Goal: Transaction & Acquisition: Book appointment/travel/reservation

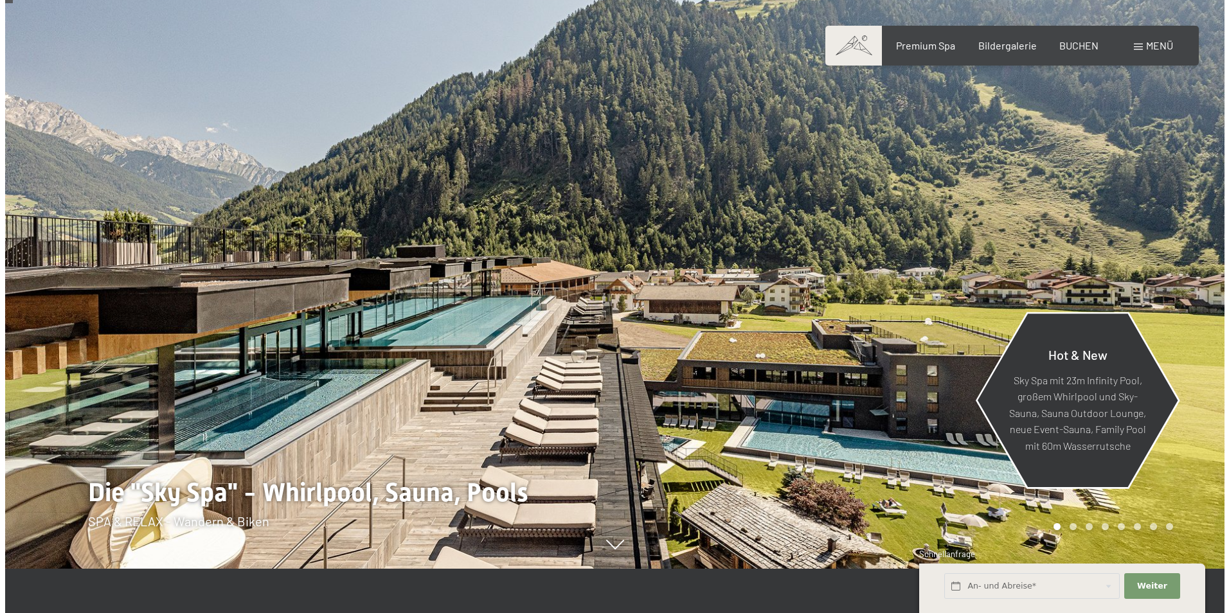
scroll to position [64, 0]
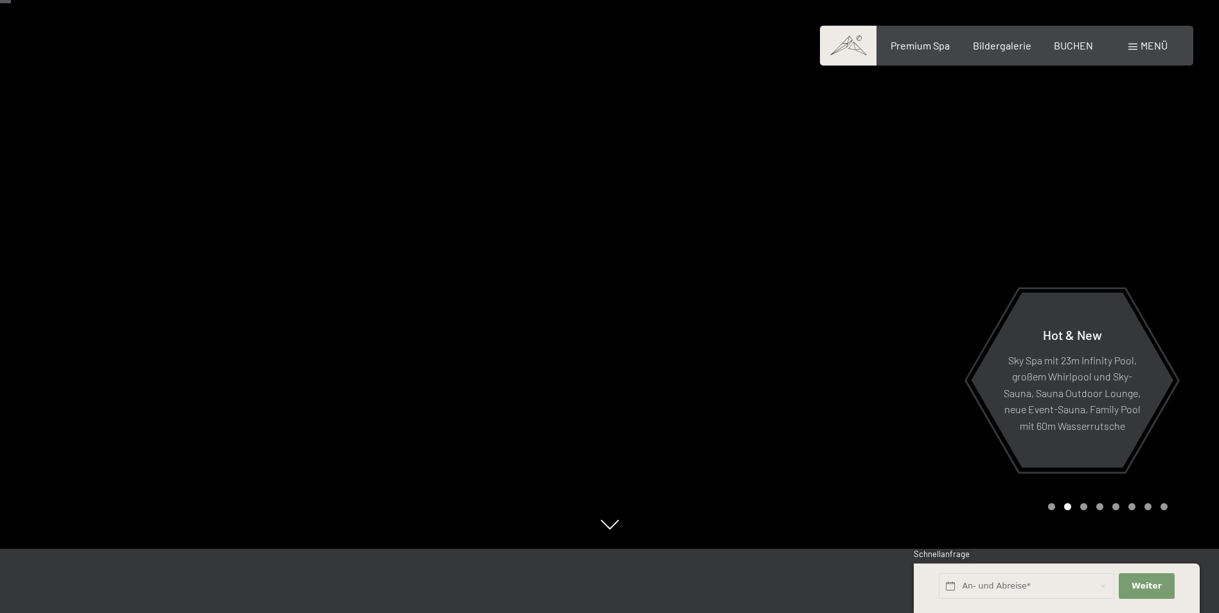
click at [1128, 49] on span at bounding box center [1132, 47] width 9 height 6
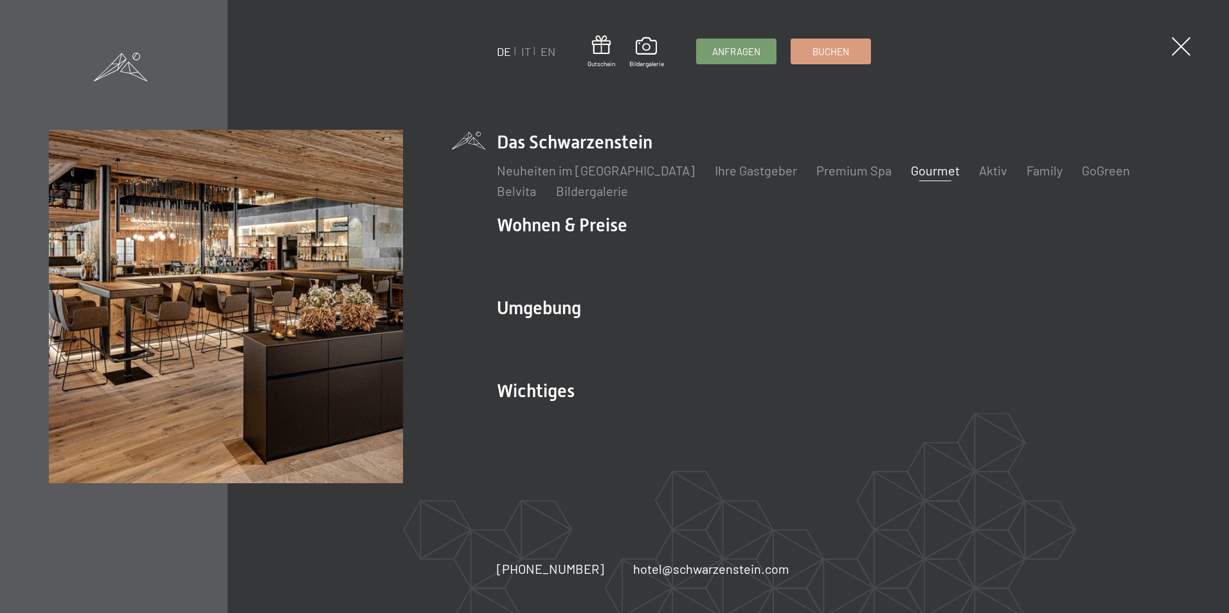
click at [921, 173] on link "Gourmet" at bounding box center [934, 170] width 49 height 15
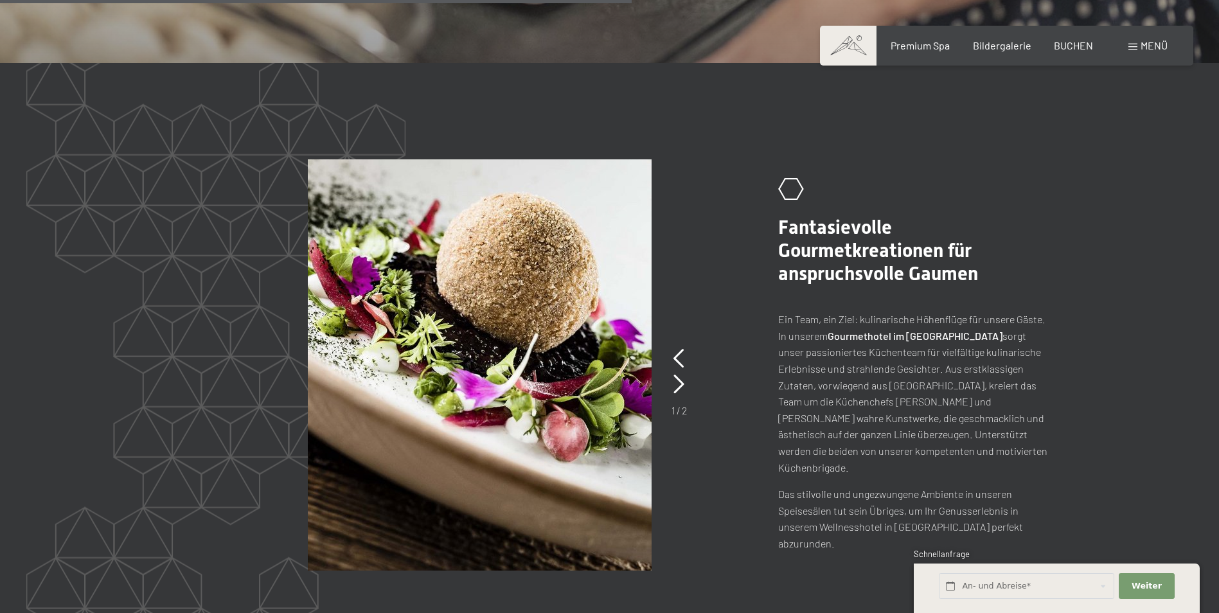
scroll to position [2570, 0]
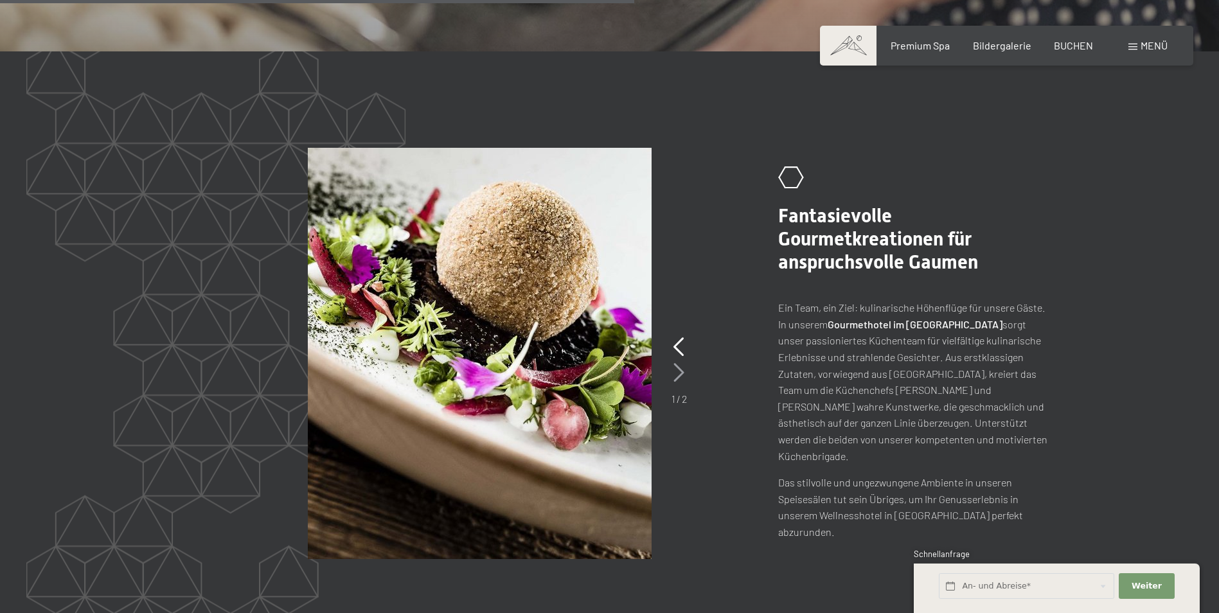
click at [675, 363] on icon at bounding box center [678, 372] width 11 height 19
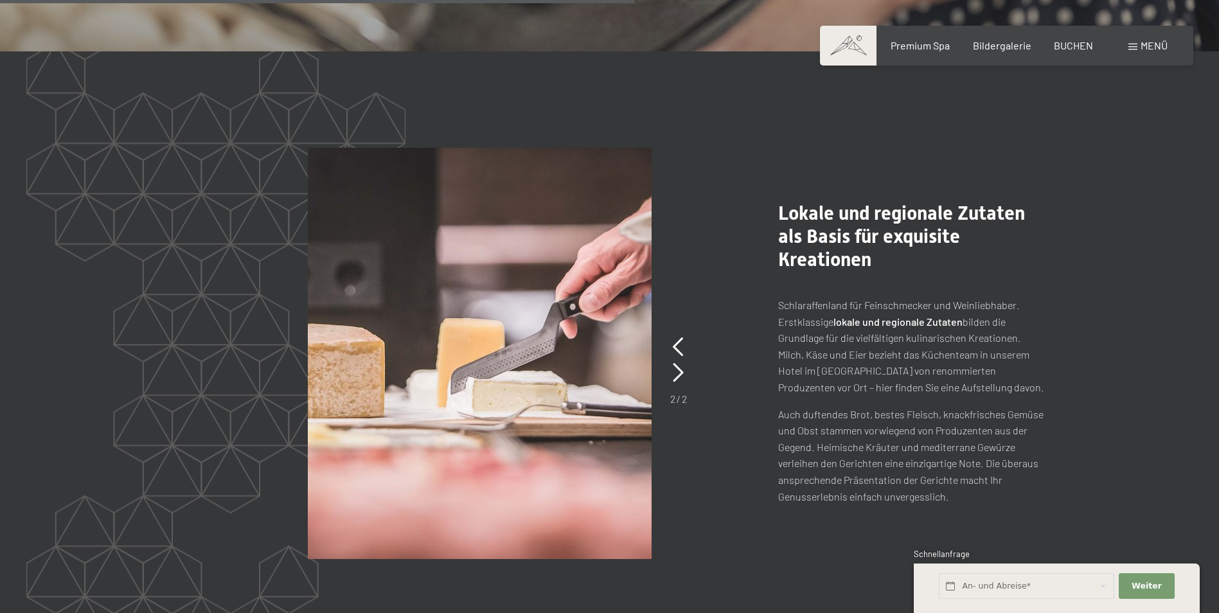
click at [687, 359] on picture at bounding box center [527, 353] width 439 height 411
click at [675, 363] on icon at bounding box center [678, 372] width 11 height 19
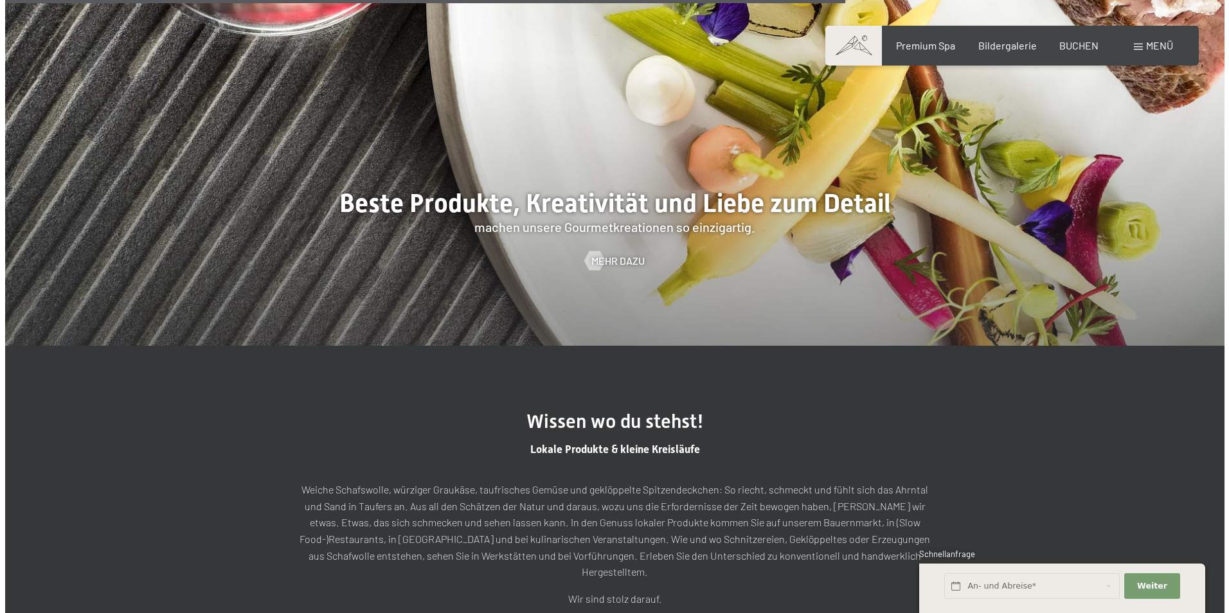
scroll to position [3406, 0]
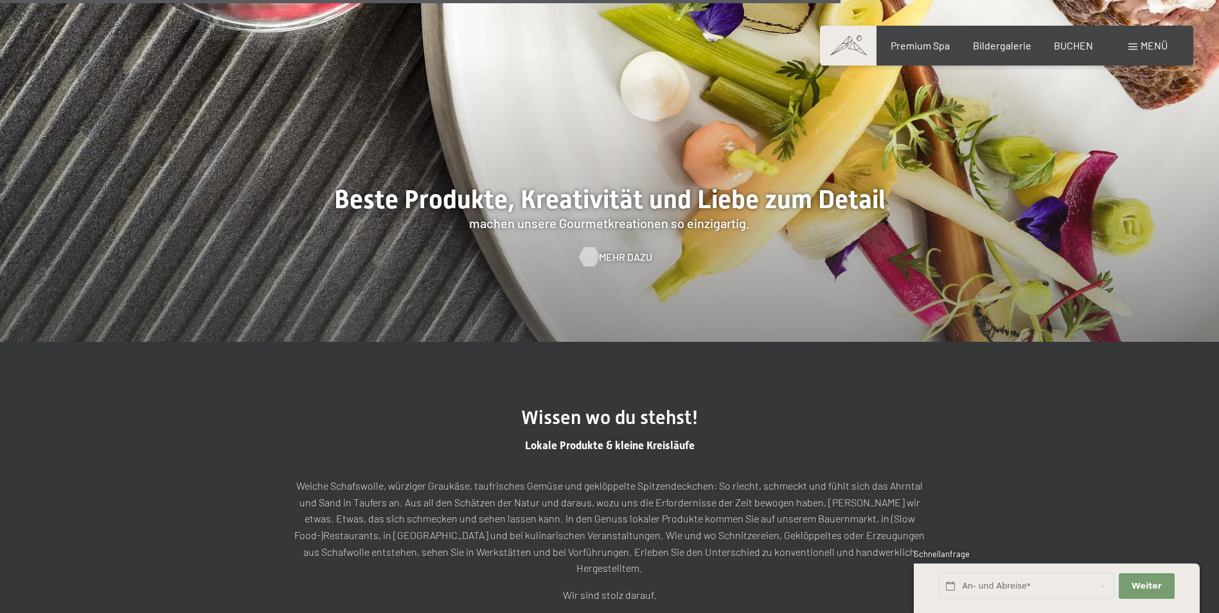
click at [621, 250] on span "Mehr dazu" at bounding box center [625, 257] width 53 height 14
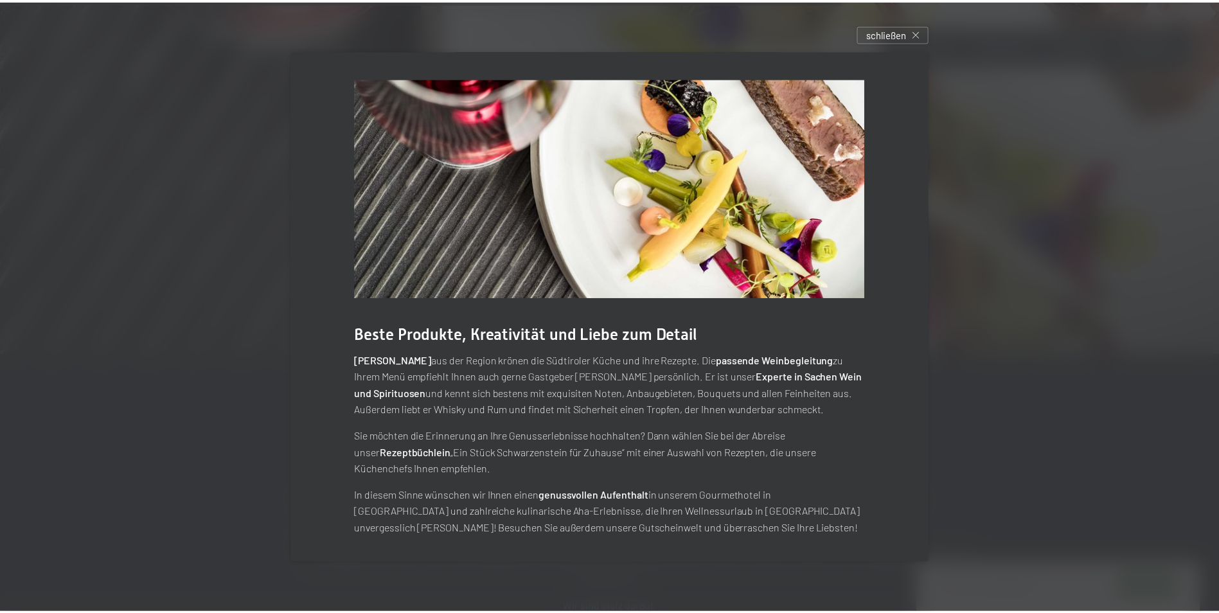
scroll to position [0, 0]
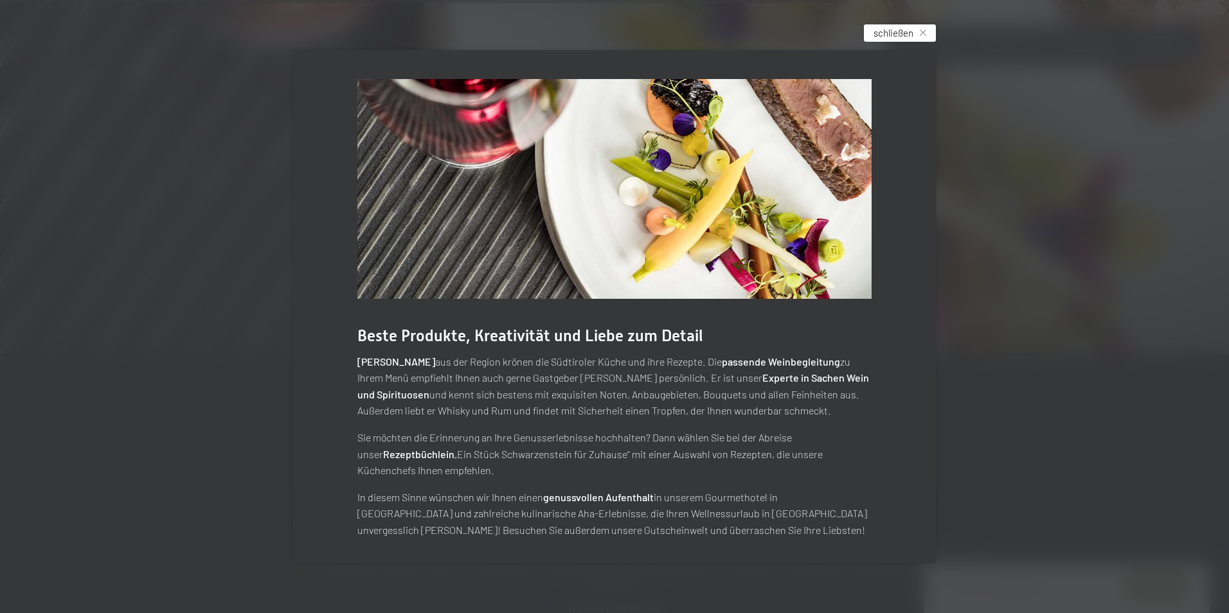
click at [911, 26] on span "schließen" at bounding box center [893, 32] width 40 height 13
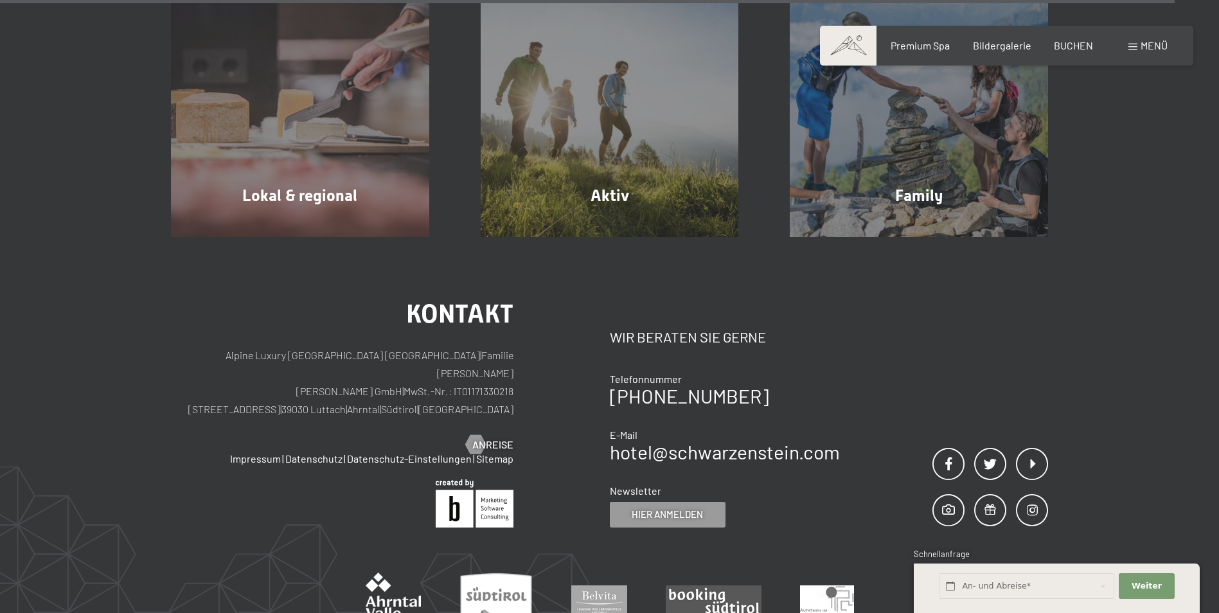
scroll to position [4819, 0]
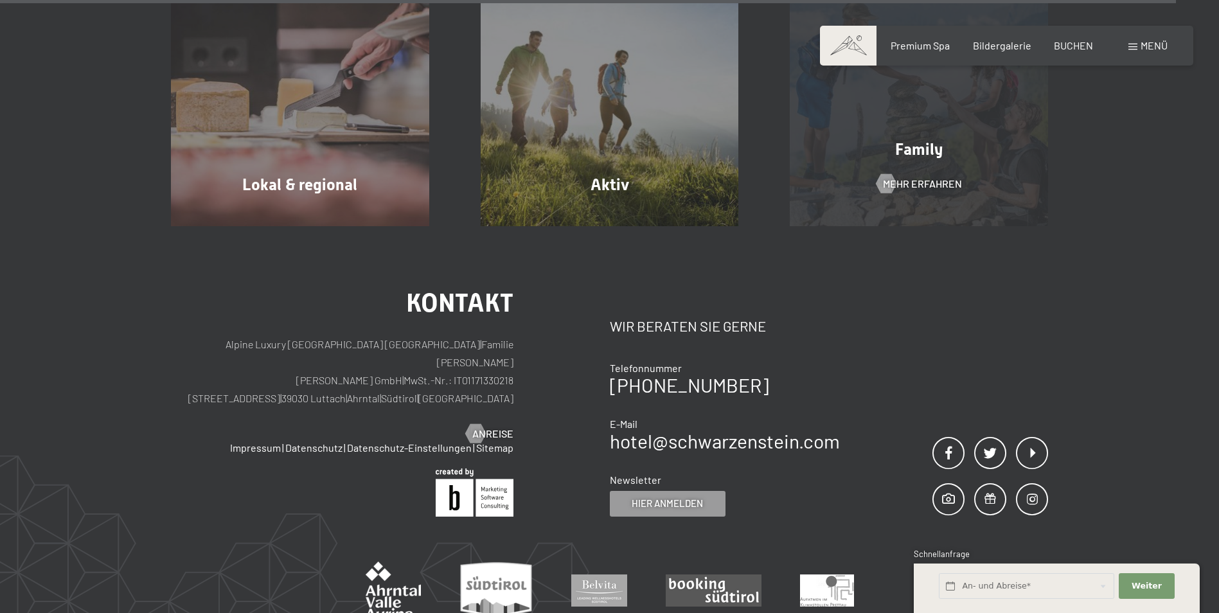
click at [915, 137] on div "Family Mehr erfahren" at bounding box center [919, 97] width 310 height 258
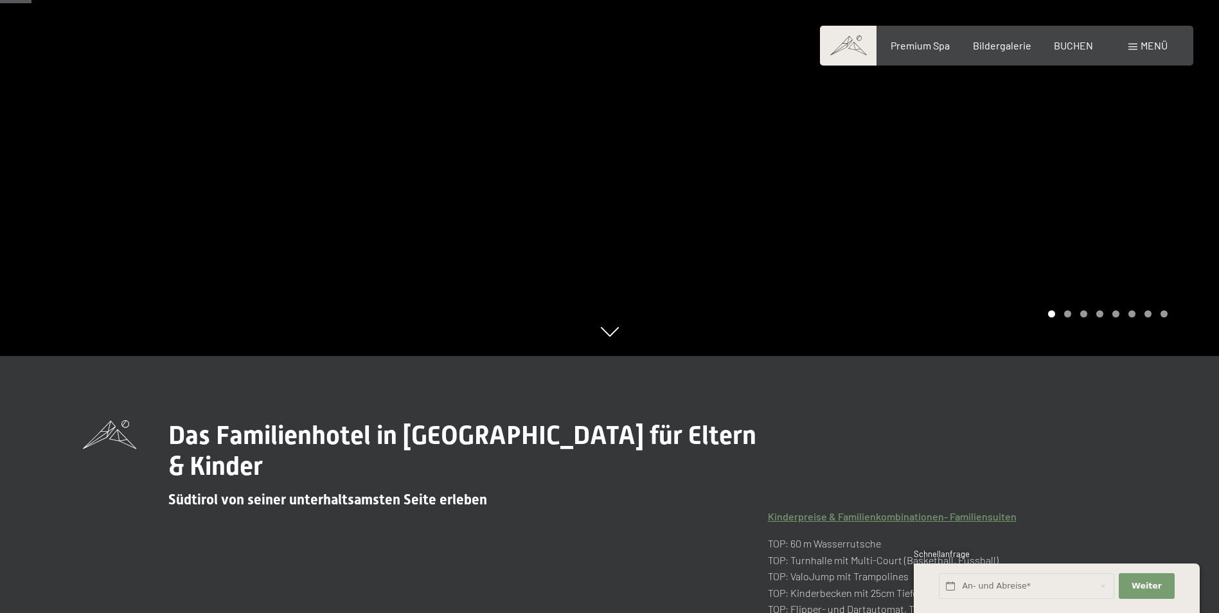
scroll to position [257, 0]
click at [1067, 321] on div at bounding box center [915, 49] width 610 height 613
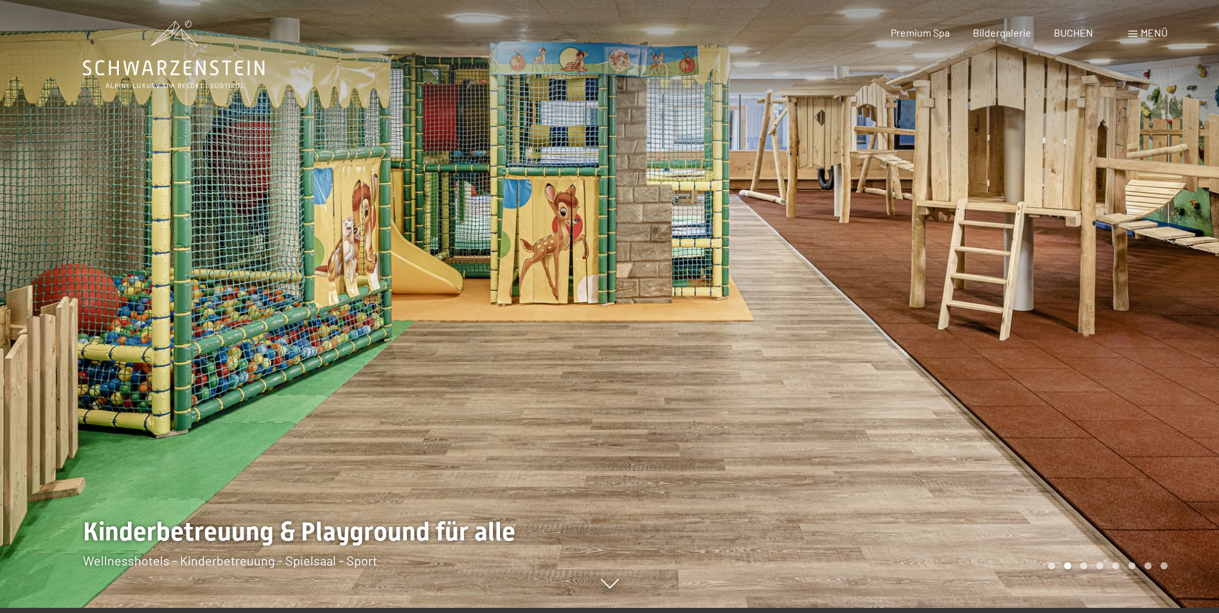
scroll to position [0, 0]
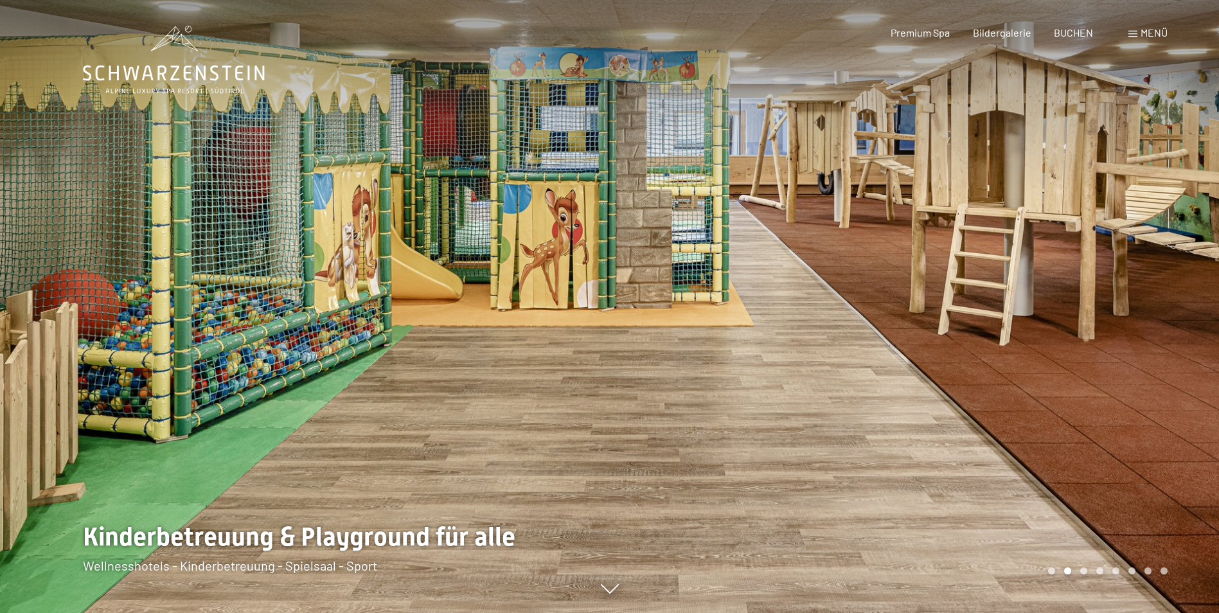
click at [986, 303] on div at bounding box center [915, 306] width 610 height 613
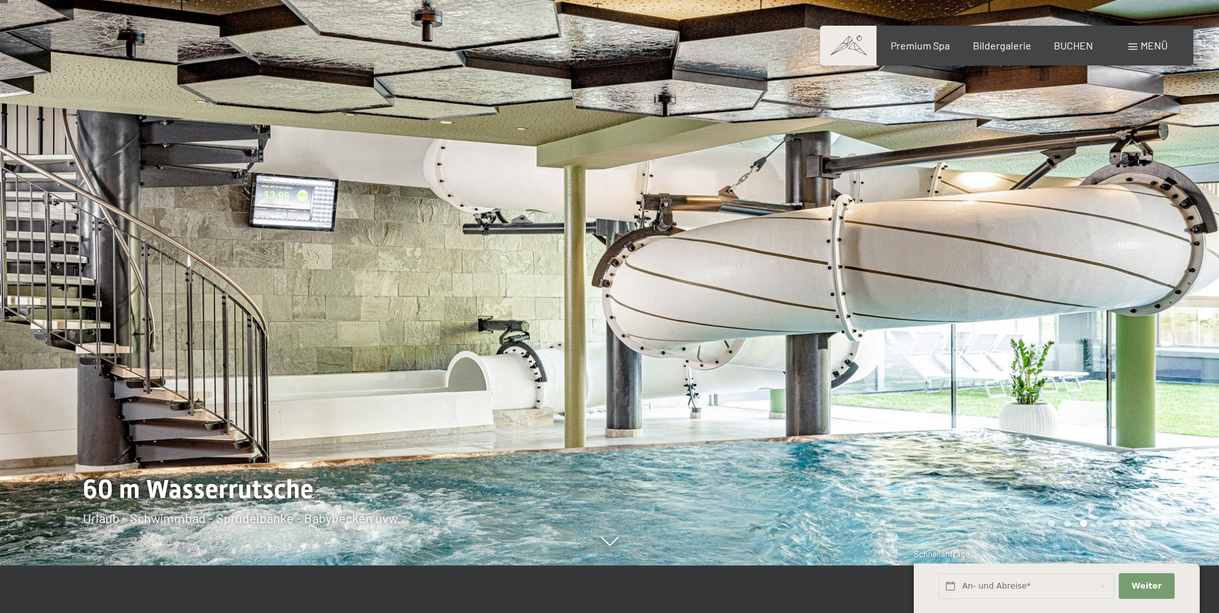
scroll to position [64, 0]
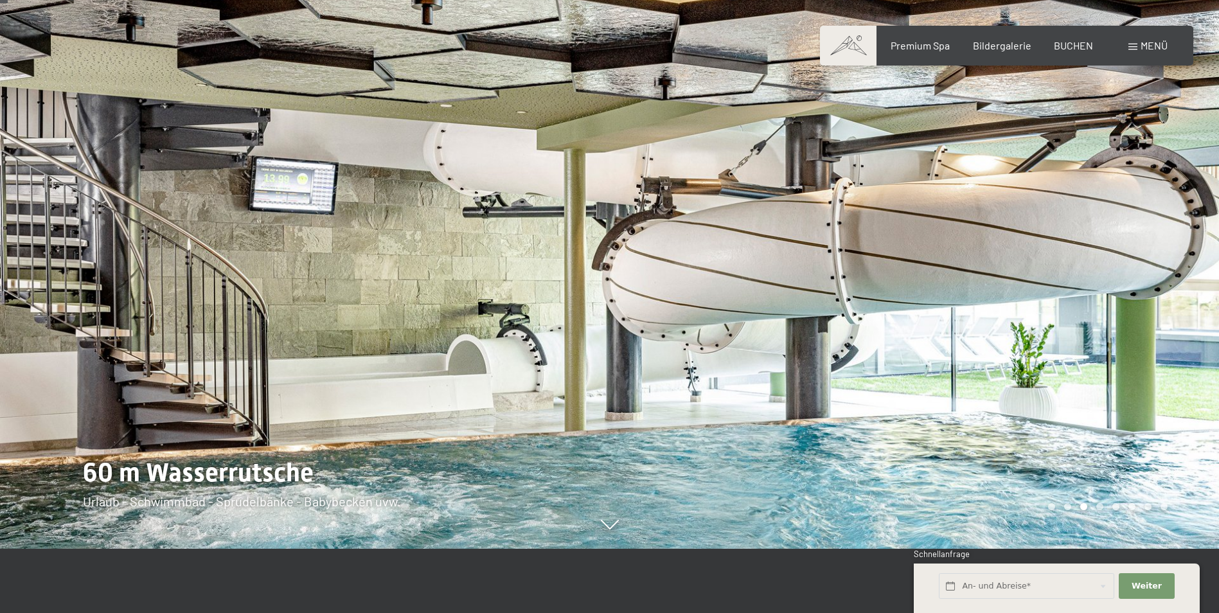
click at [980, 308] on div at bounding box center [915, 242] width 610 height 613
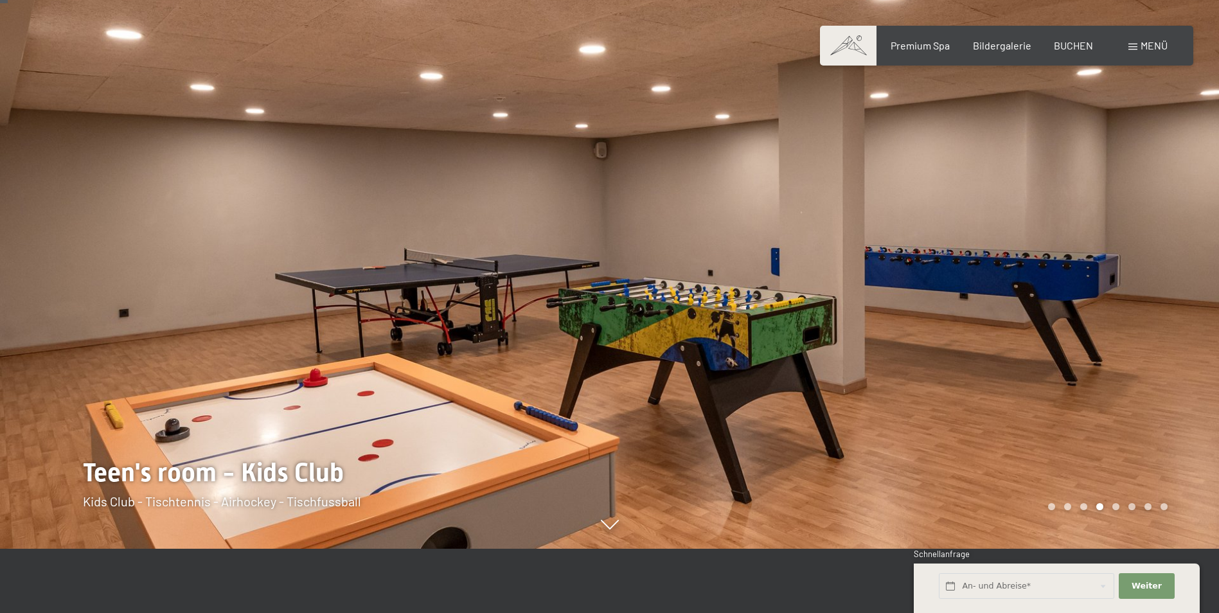
click at [980, 308] on div at bounding box center [915, 242] width 610 height 613
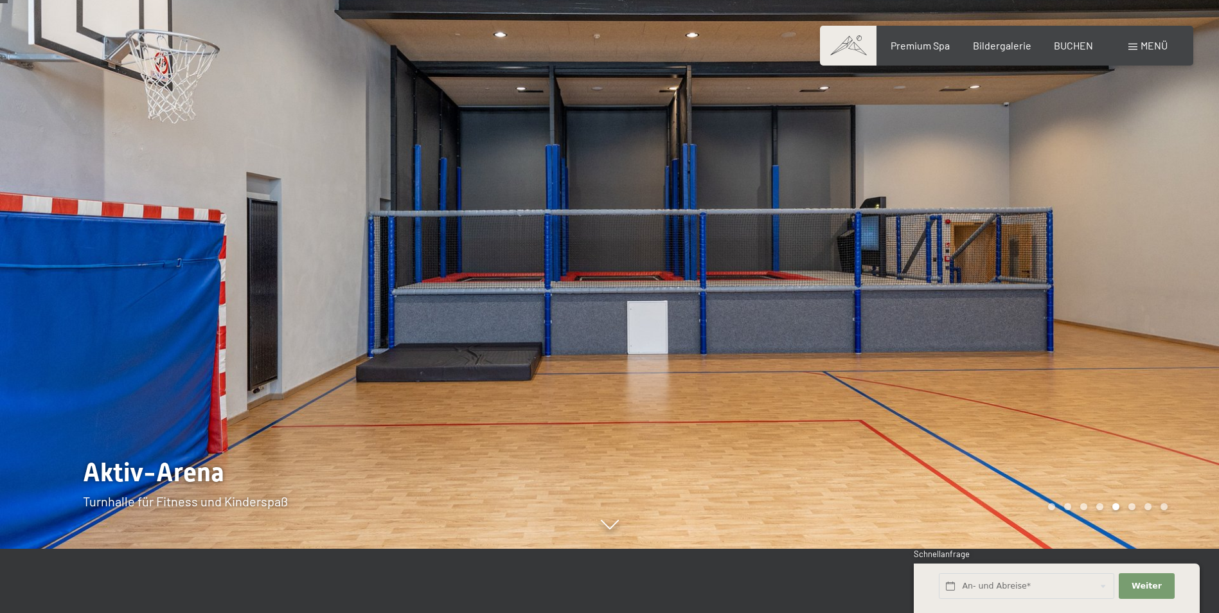
click at [980, 308] on div at bounding box center [915, 242] width 610 height 613
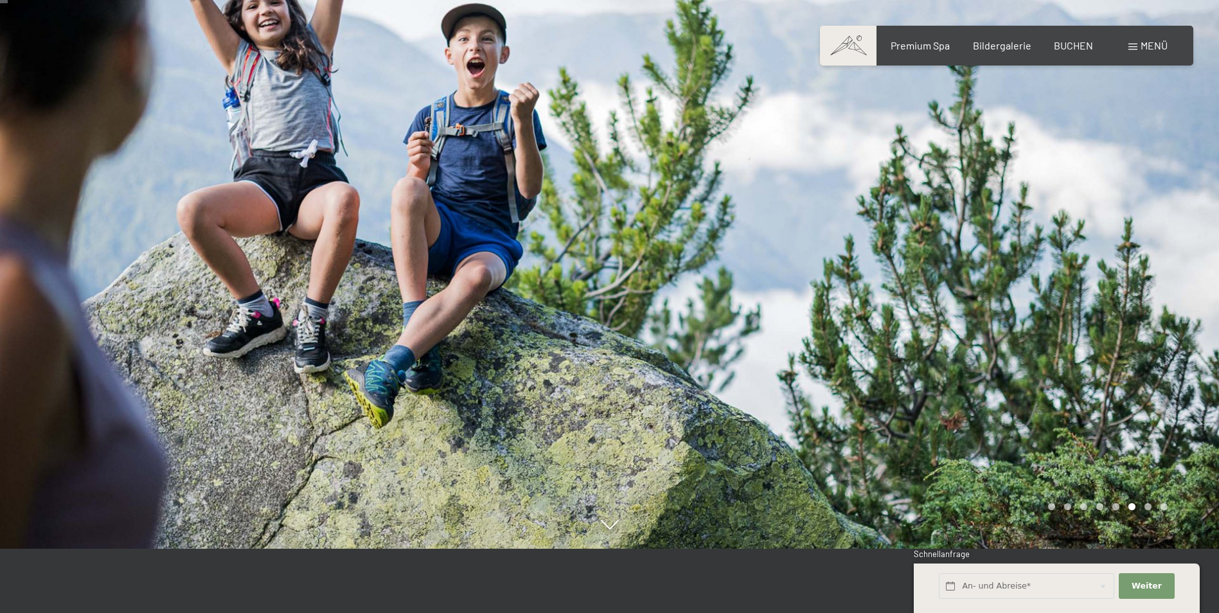
click at [980, 308] on div at bounding box center [915, 242] width 610 height 613
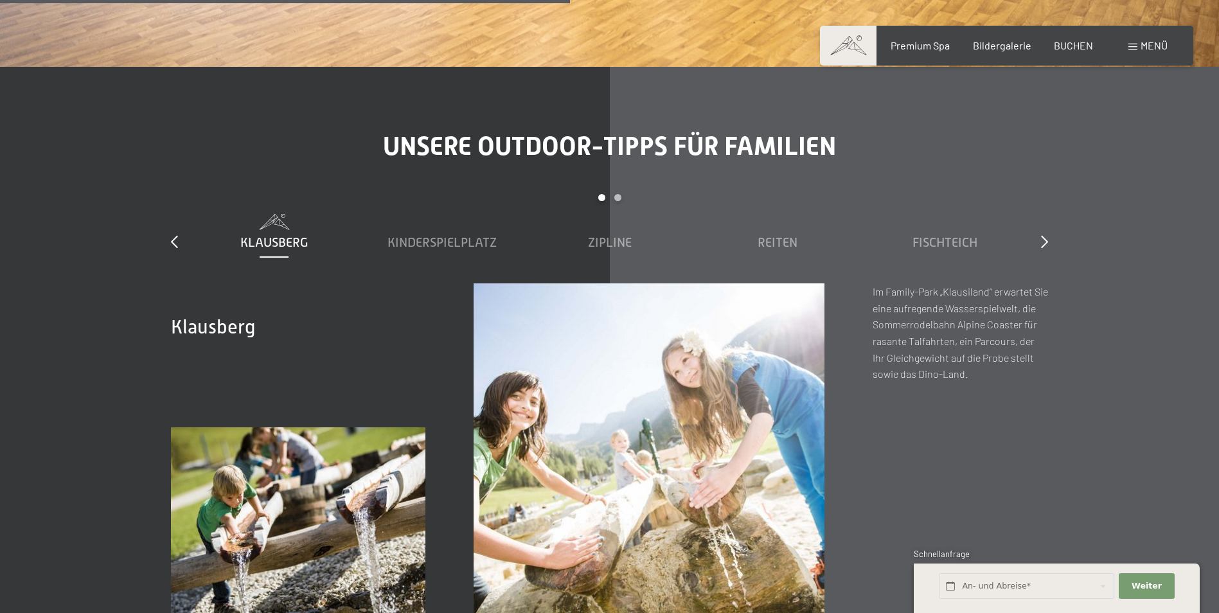
scroll to position [4691, 0]
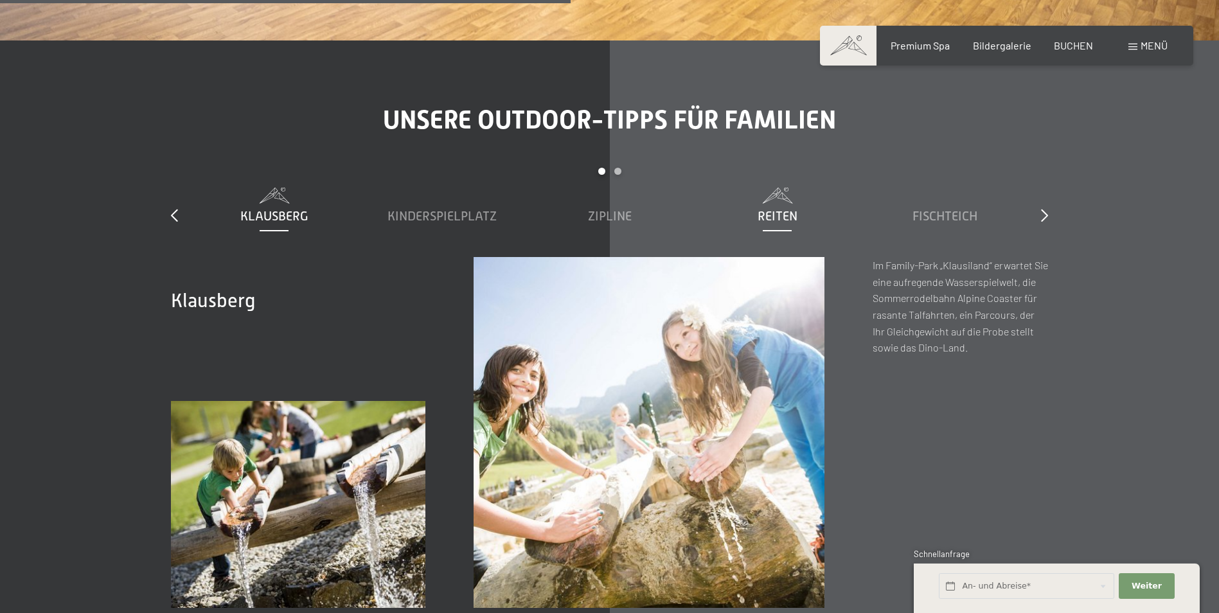
click at [761, 207] on div "Reiten" at bounding box center [777, 216] width 155 height 18
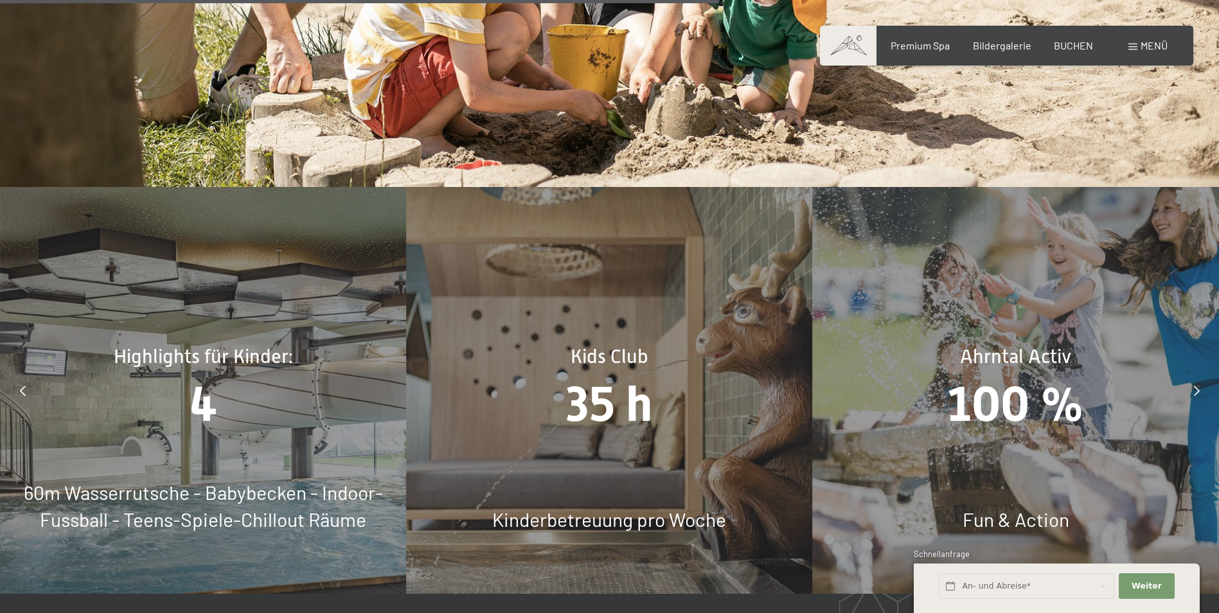
scroll to position [5912, 0]
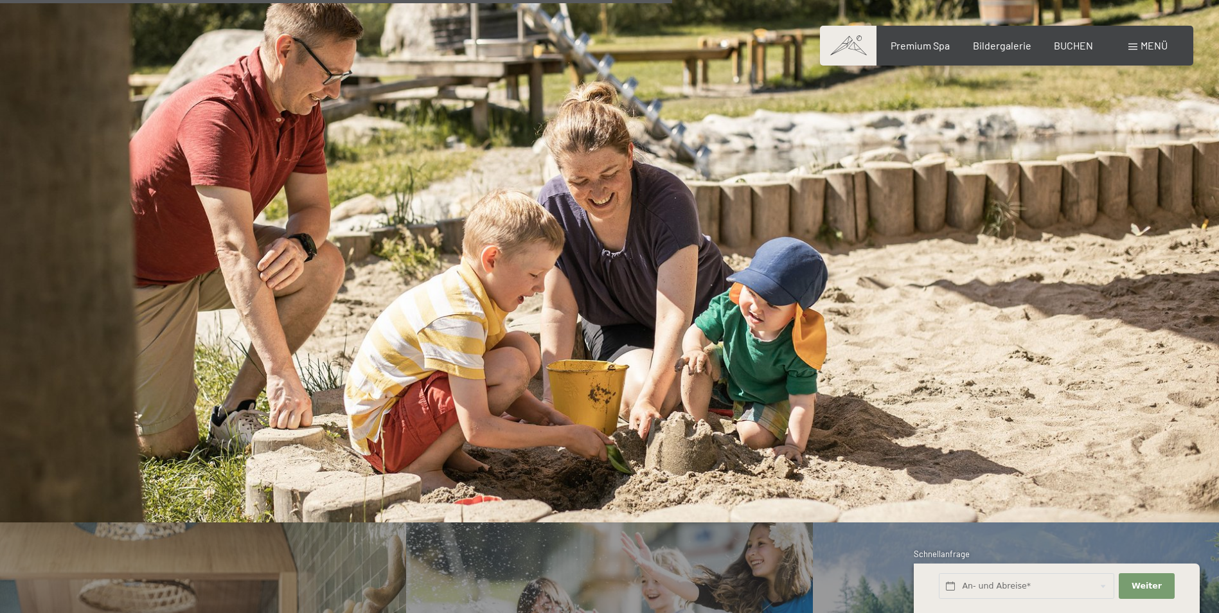
click at [1141, 47] on span "Menü" at bounding box center [1154, 45] width 27 height 12
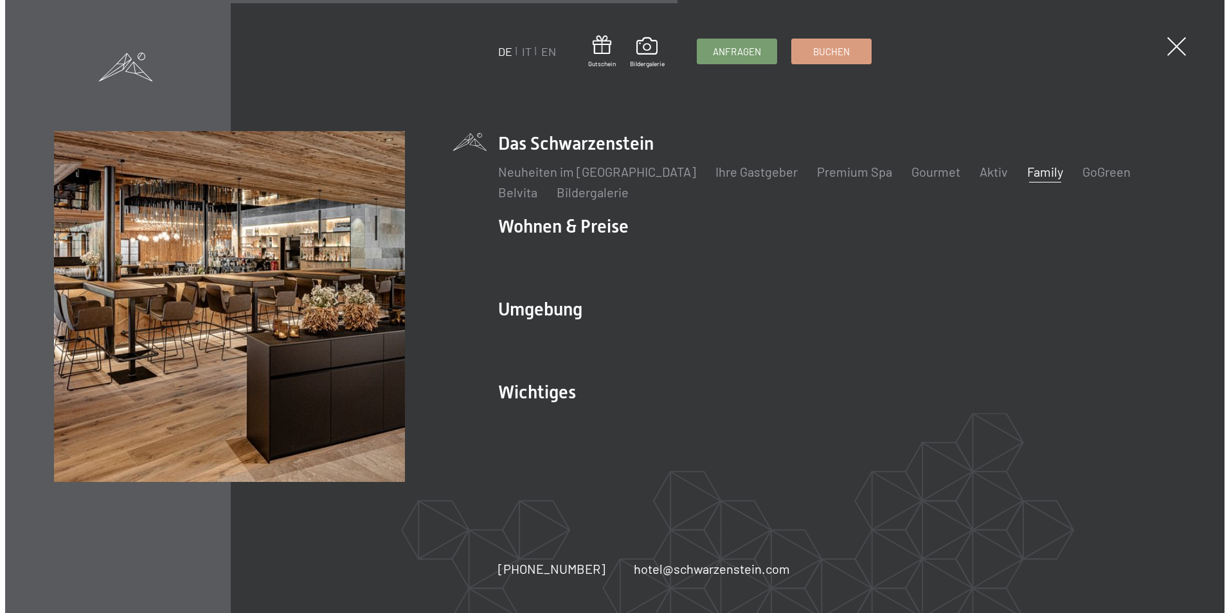
scroll to position [5547, 0]
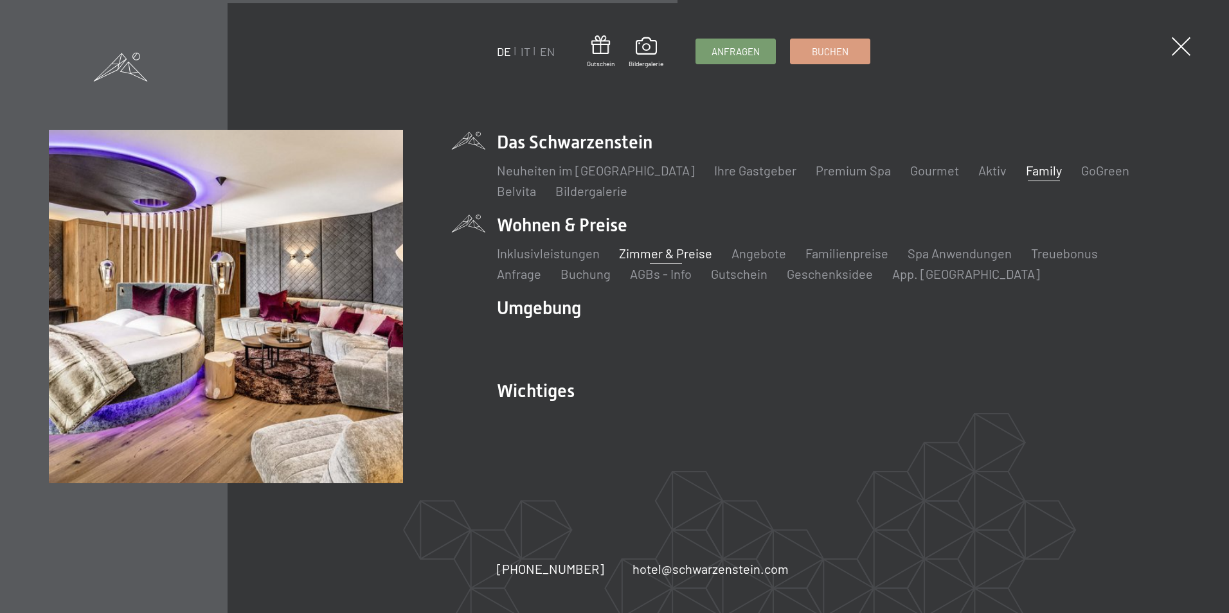
click at [645, 254] on link "Zimmer & Preise" at bounding box center [665, 252] width 93 height 15
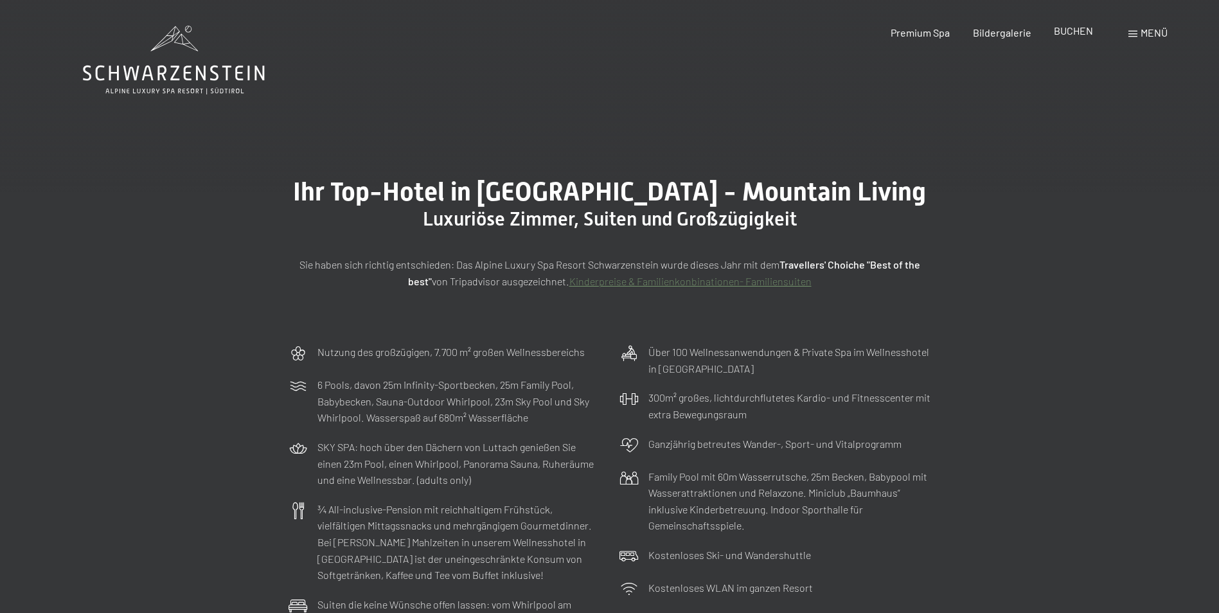
click at [1069, 35] on span "BUCHEN" at bounding box center [1073, 30] width 39 height 12
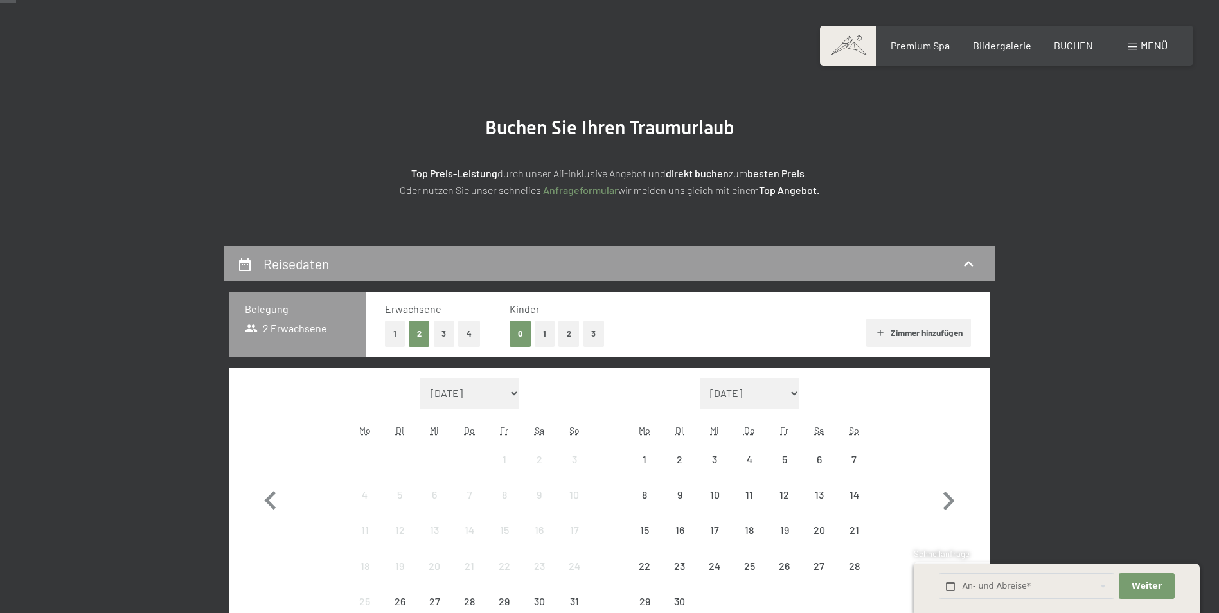
scroll to position [193, 0]
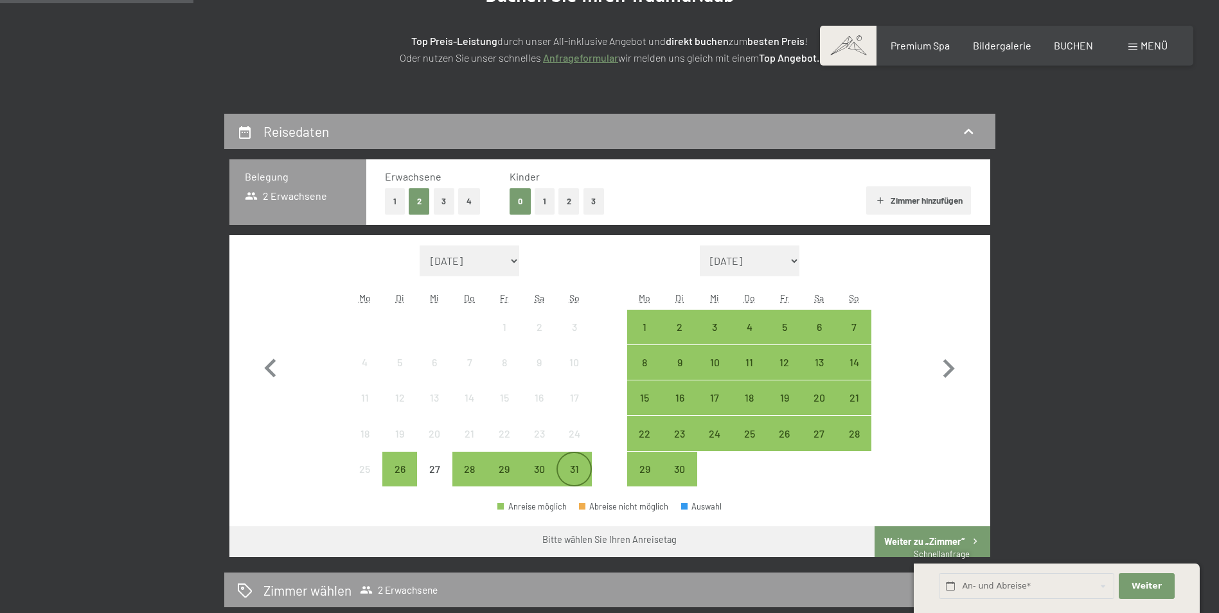
click at [580, 470] on div "31" at bounding box center [574, 480] width 32 height 32
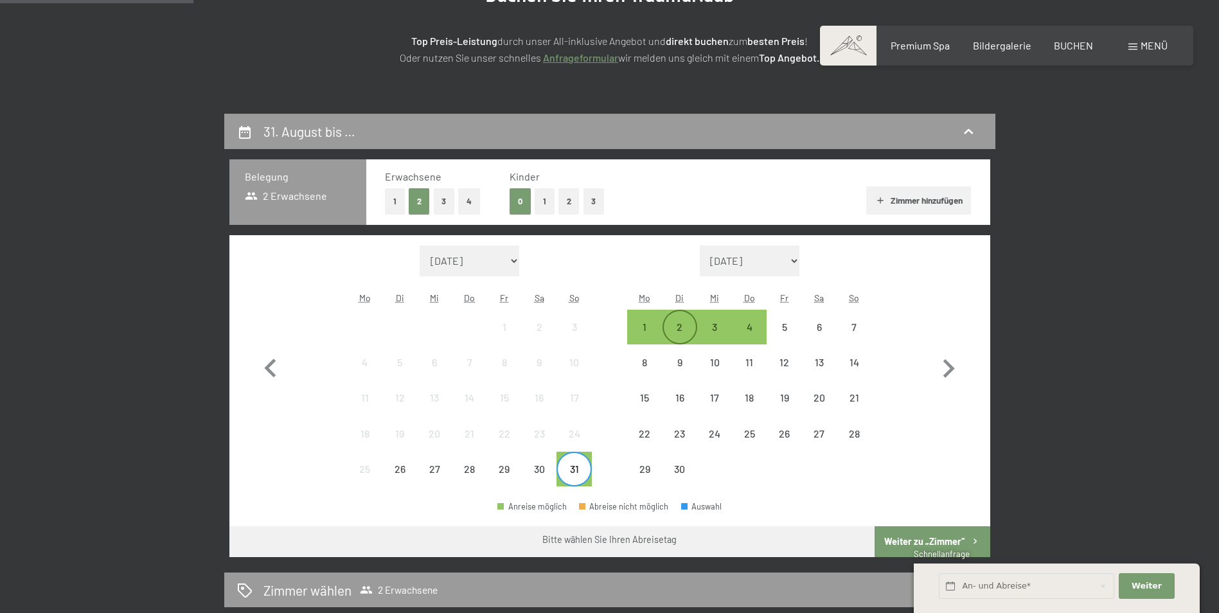
click at [679, 319] on div "2" at bounding box center [680, 327] width 32 height 32
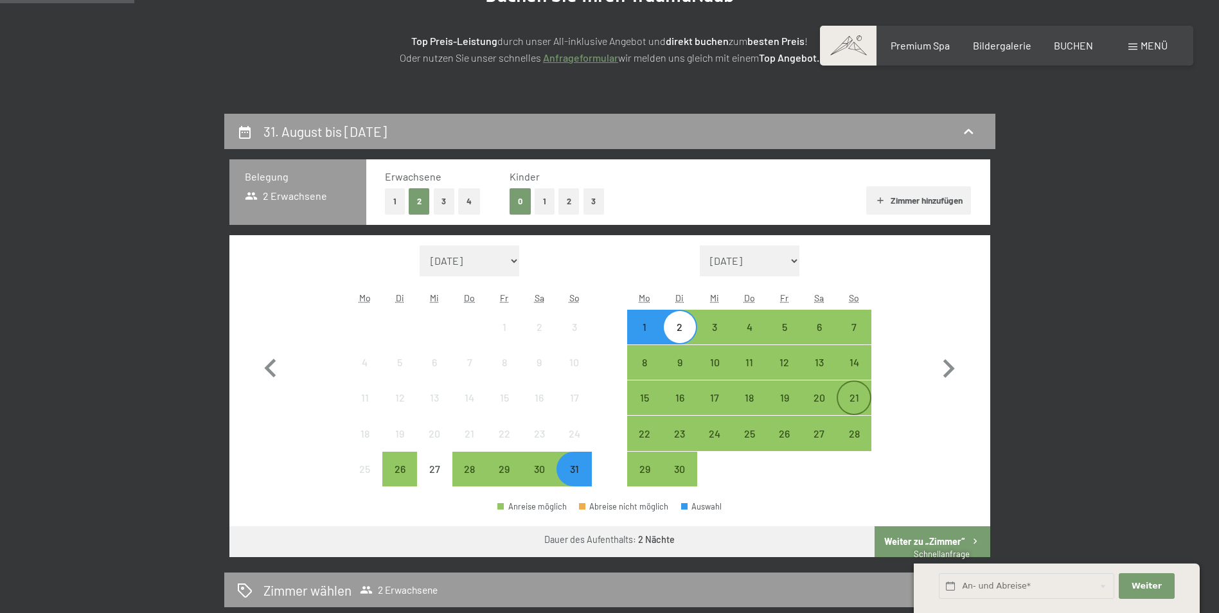
scroll to position [257, 0]
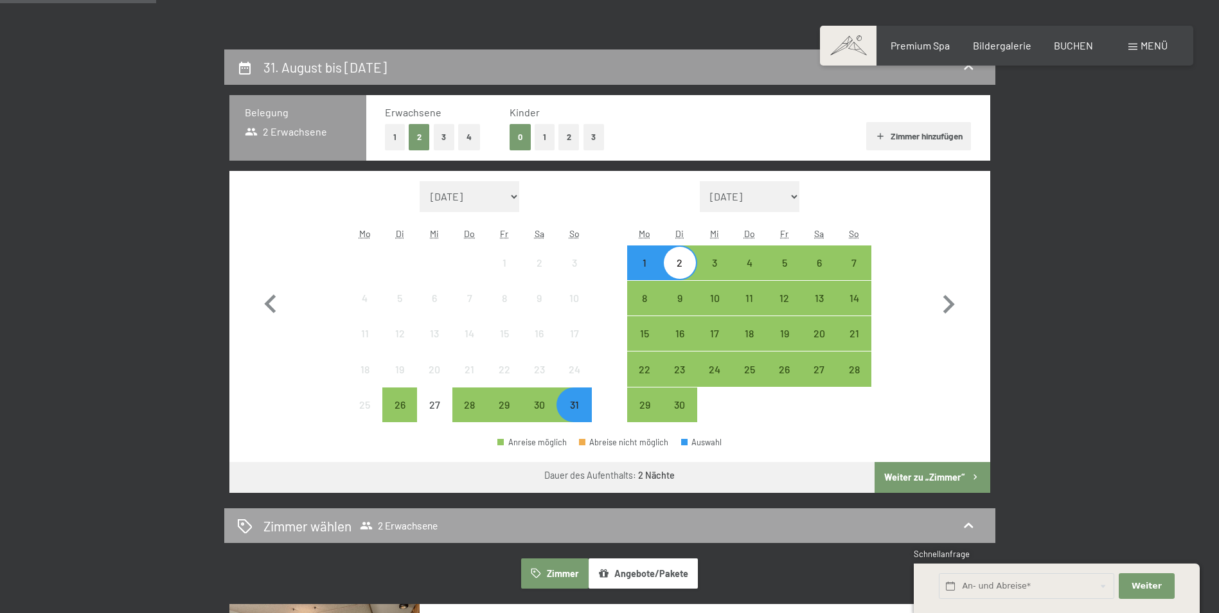
click at [914, 481] on button "Weiter zu „Zimmer“" at bounding box center [932, 477] width 115 height 31
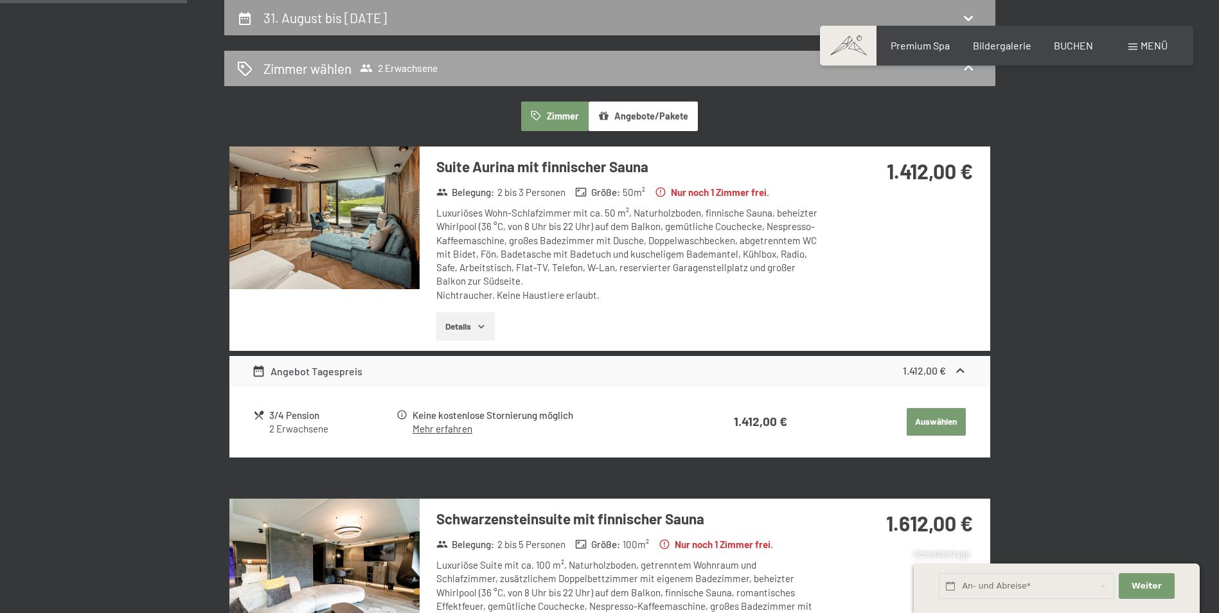
click at [416, 66] on span "2 Erwachsene" at bounding box center [399, 68] width 78 height 13
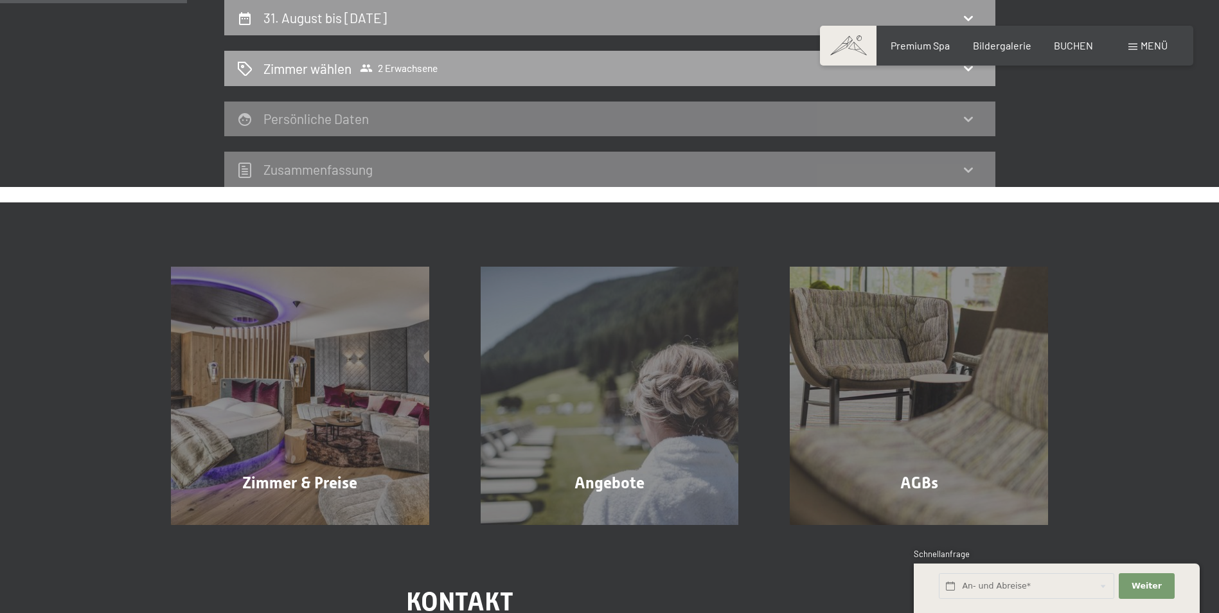
click at [454, 67] on div "Zimmer wählen 2 Erwachsene" at bounding box center [609, 68] width 745 height 19
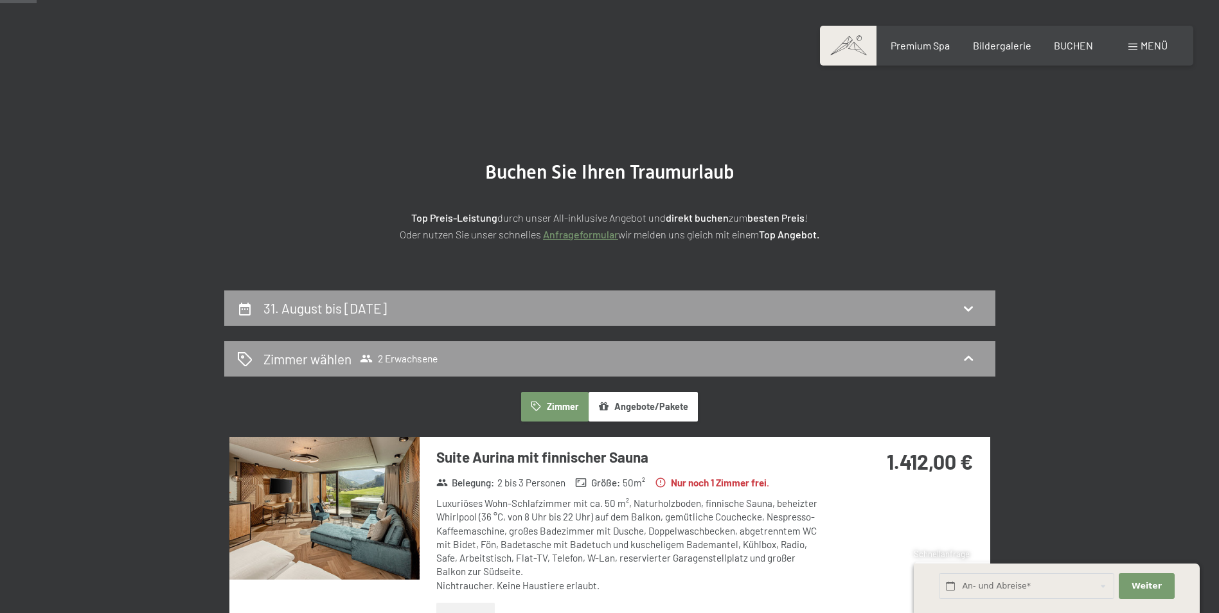
scroll to position [0, 0]
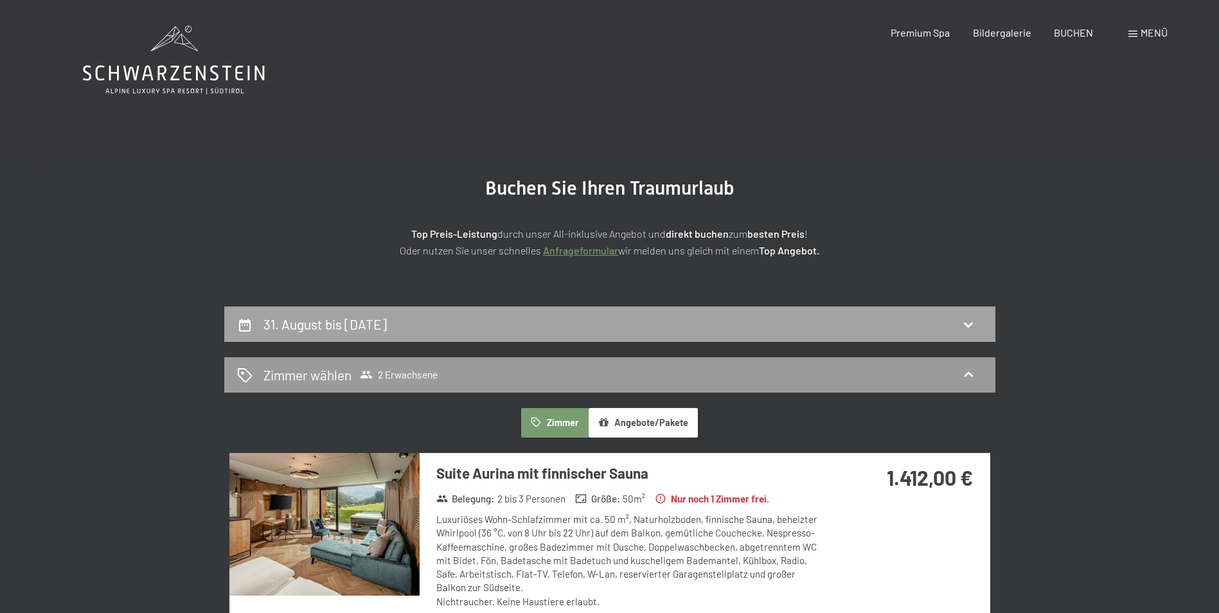
click at [378, 330] on h2 "31. August bis [DATE]" at bounding box center [324, 324] width 123 height 16
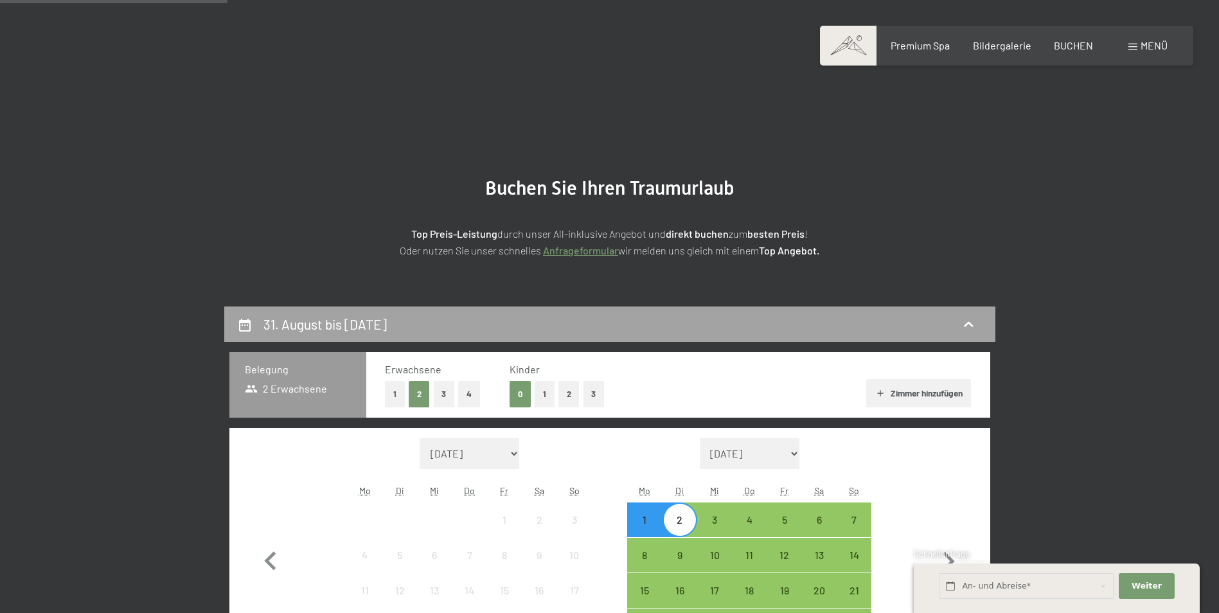
scroll to position [307, 0]
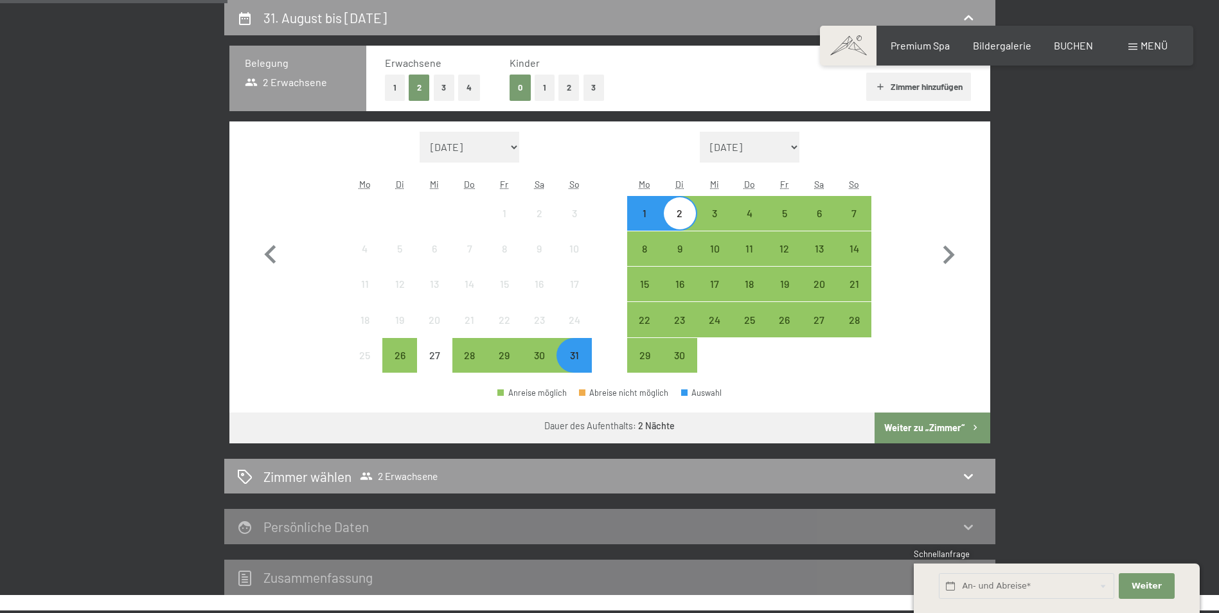
click at [564, 89] on button "2" at bounding box center [568, 88] width 21 height 26
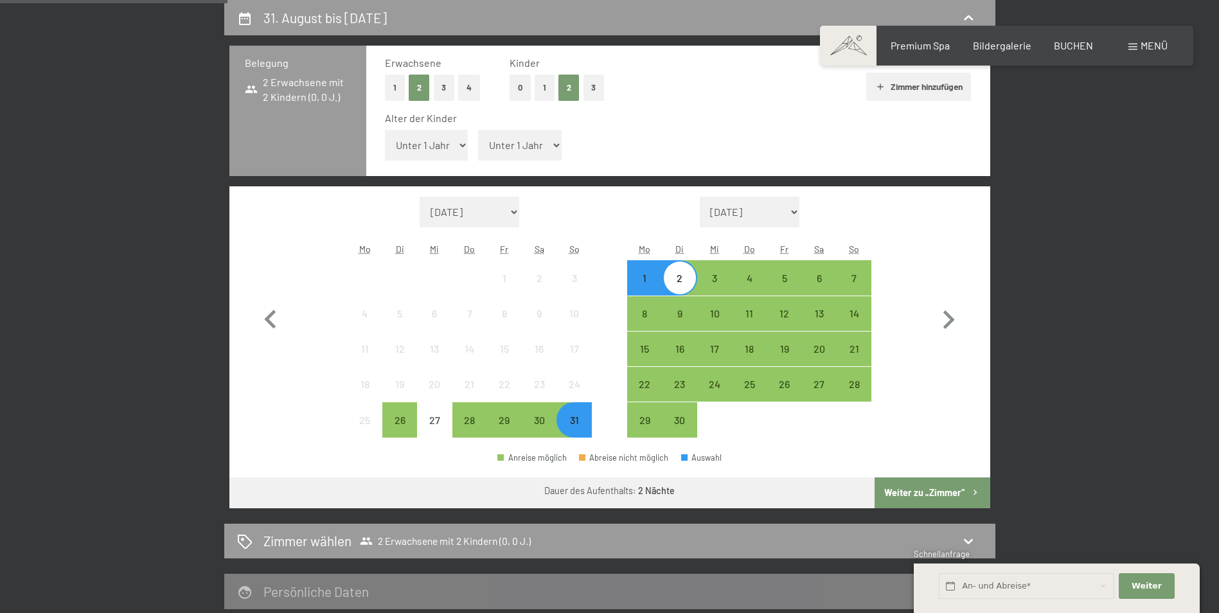
click at [418, 150] on select "Unter 1 Jahr 1 Jahr 2 Jahre 3 Jahre 4 Jahre 5 Jahre 6 Jahre 7 Jahre 8 Jahre 9 J…" at bounding box center [427, 145] width 84 height 31
select select "12"
click at [385, 130] on select "Unter 1 Jahr 1 Jahr 2 Jahre 3 Jahre 4 Jahre 5 Jahre 6 Jahre 7 Jahre 8 Jahre 9 J…" at bounding box center [427, 145] width 84 height 31
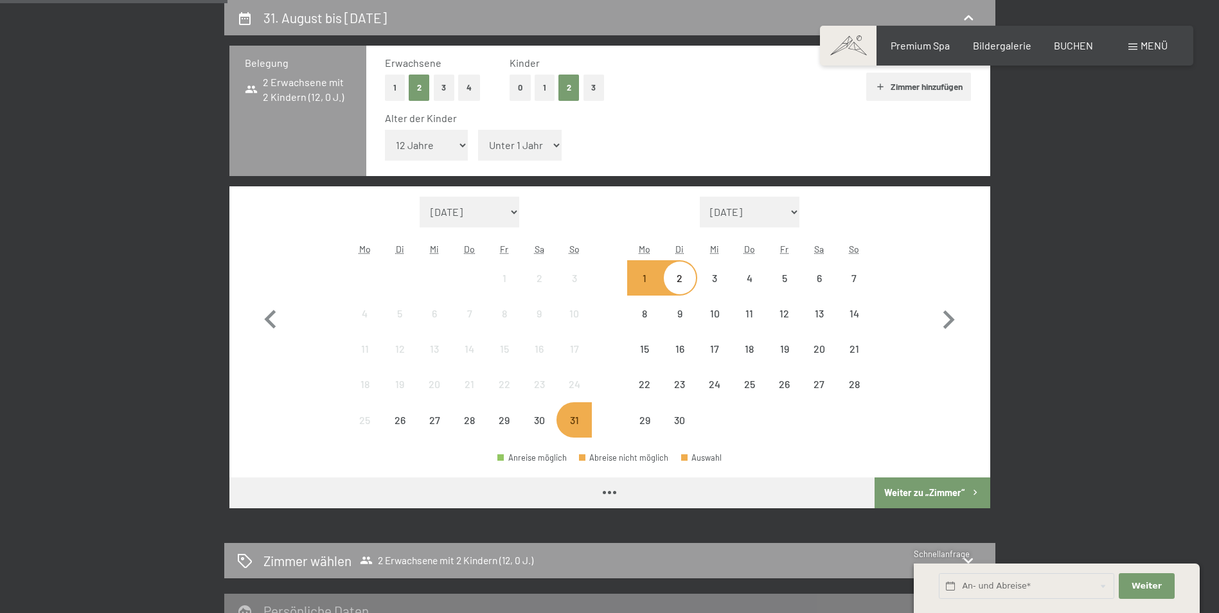
click at [510, 145] on select "Unter 1 Jahr 1 Jahr 2 Jahre 3 Jahre 4 Jahre 5 Jahre 6 Jahre 7 Jahre 8 Jahre 9 J…" at bounding box center [520, 145] width 84 height 31
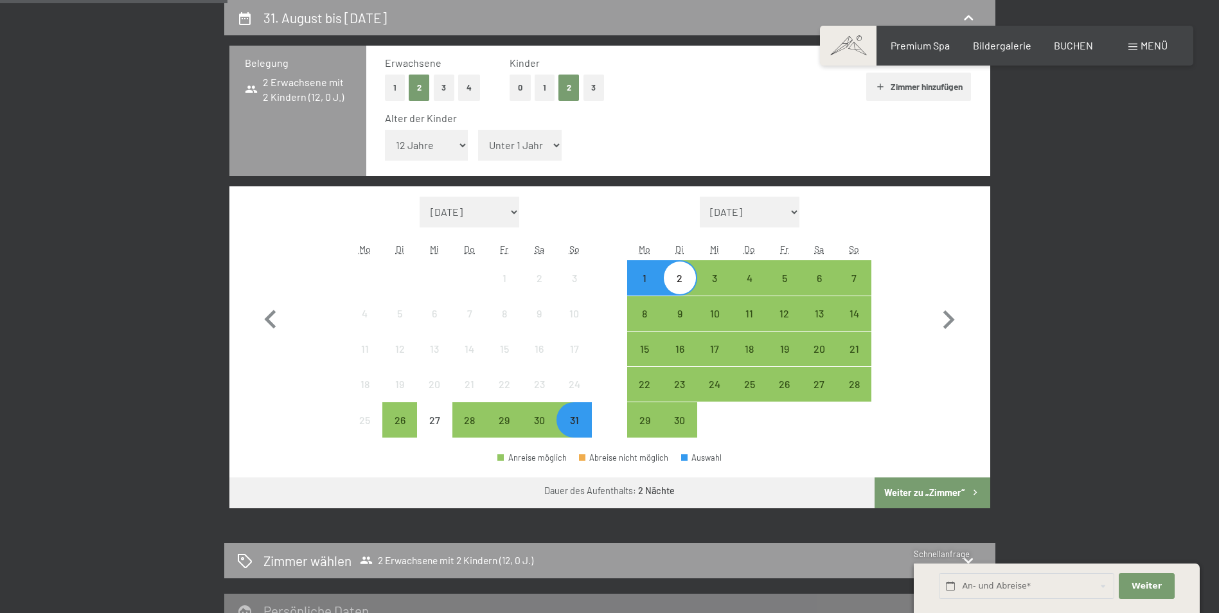
select select "9"
click at [478, 130] on select "Unter 1 Jahr 1 Jahr 2 Jahre 3 Jahre 4 Jahre 5 Jahre 6 Jahre 7 Jahre 8 Jahre 9 J…" at bounding box center [520, 145] width 84 height 31
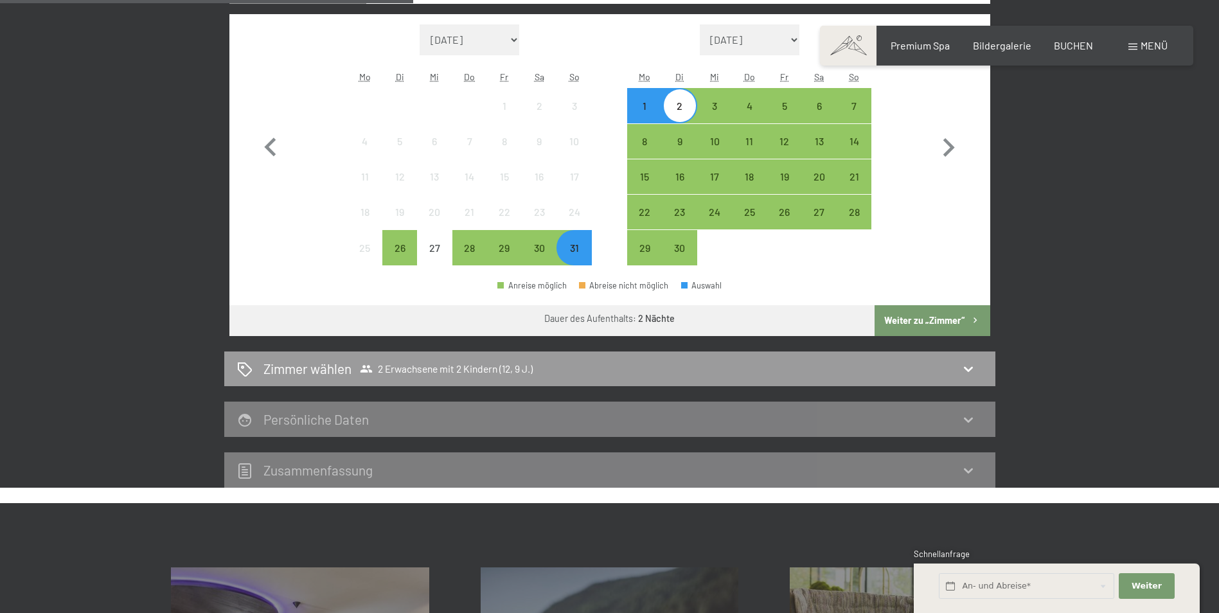
scroll to position [499, 0]
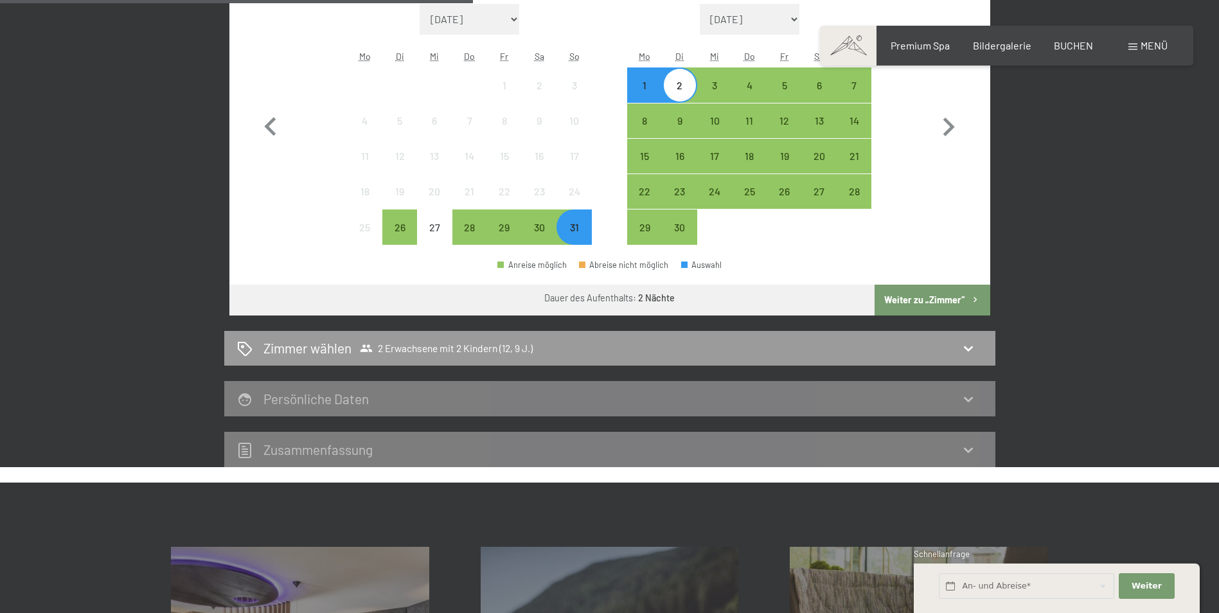
click at [913, 305] on button "Weiter zu „Zimmer“" at bounding box center [932, 300] width 115 height 31
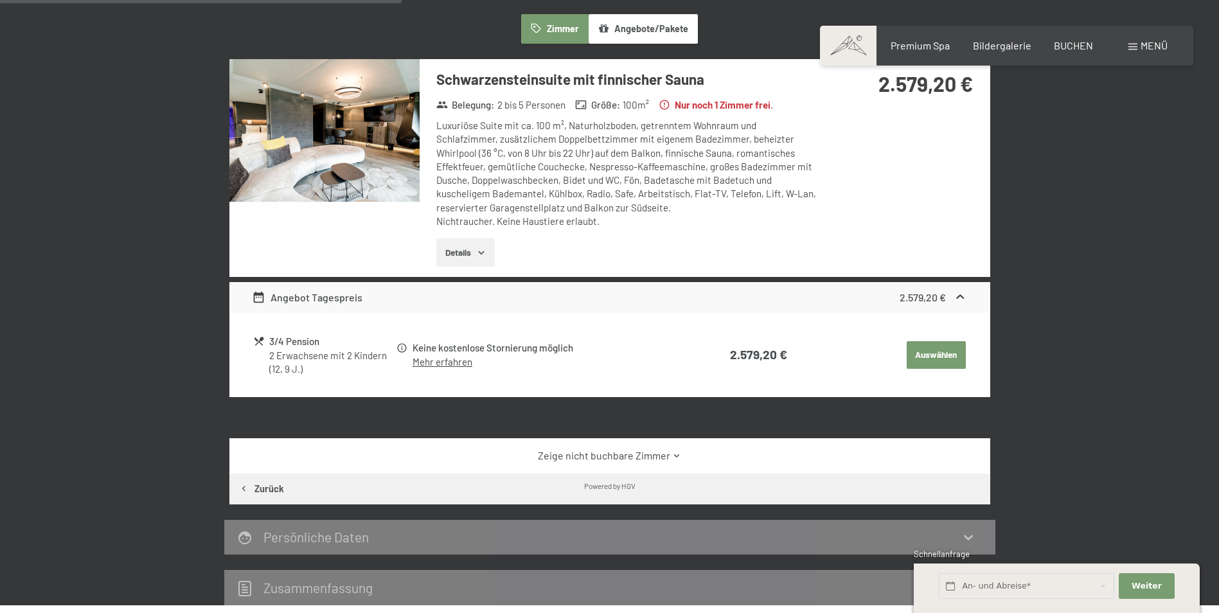
scroll to position [371, 0]
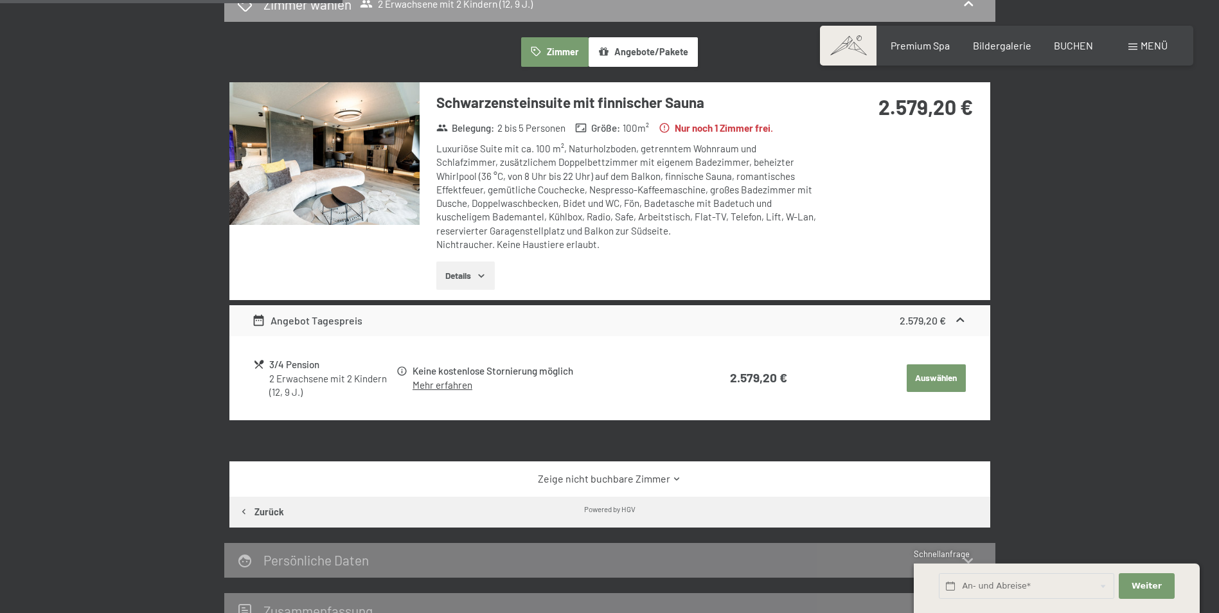
click at [477, 280] on icon "button" at bounding box center [481, 276] width 10 height 10
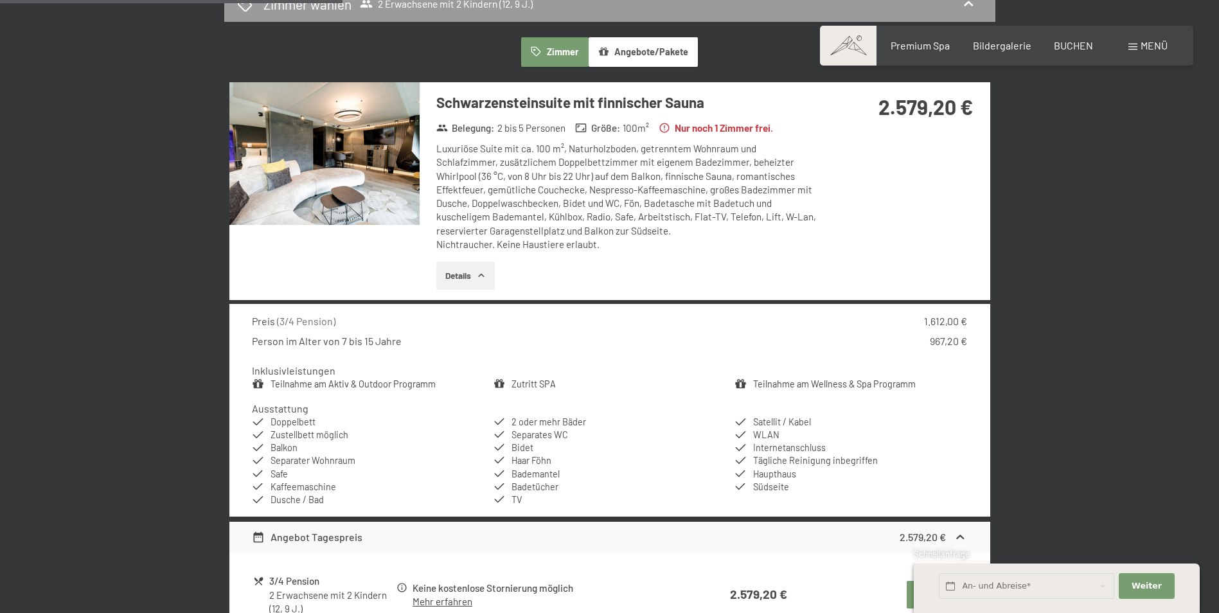
click at [395, 170] on img at bounding box center [324, 153] width 190 height 143
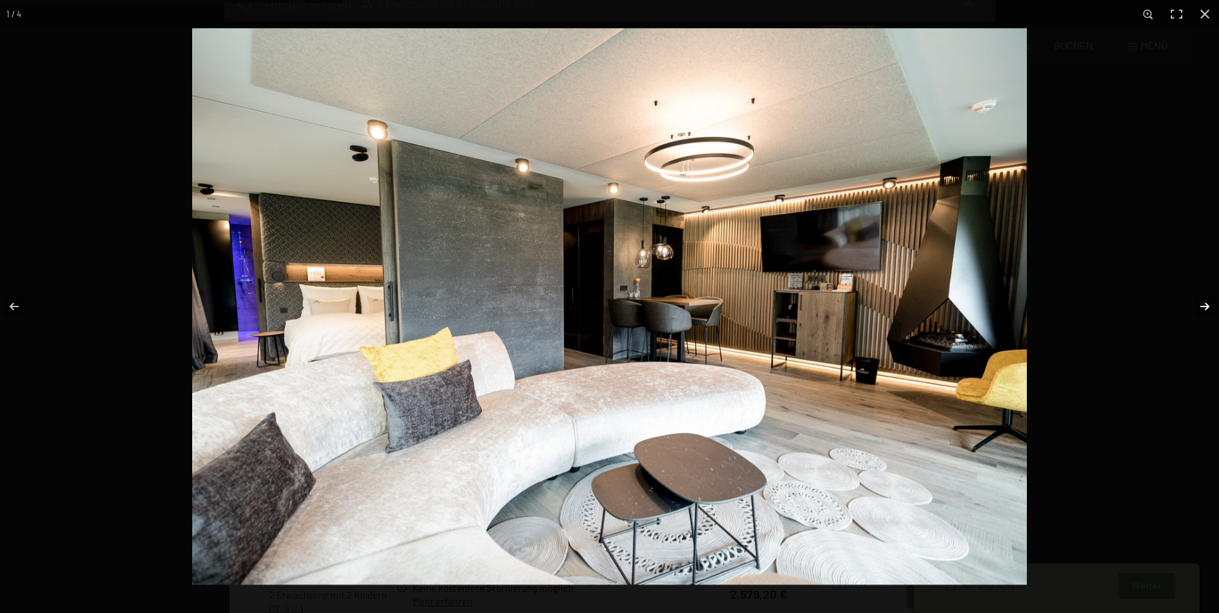
click at [1202, 309] on button "button" at bounding box center [1196, 306] width 45 height 64
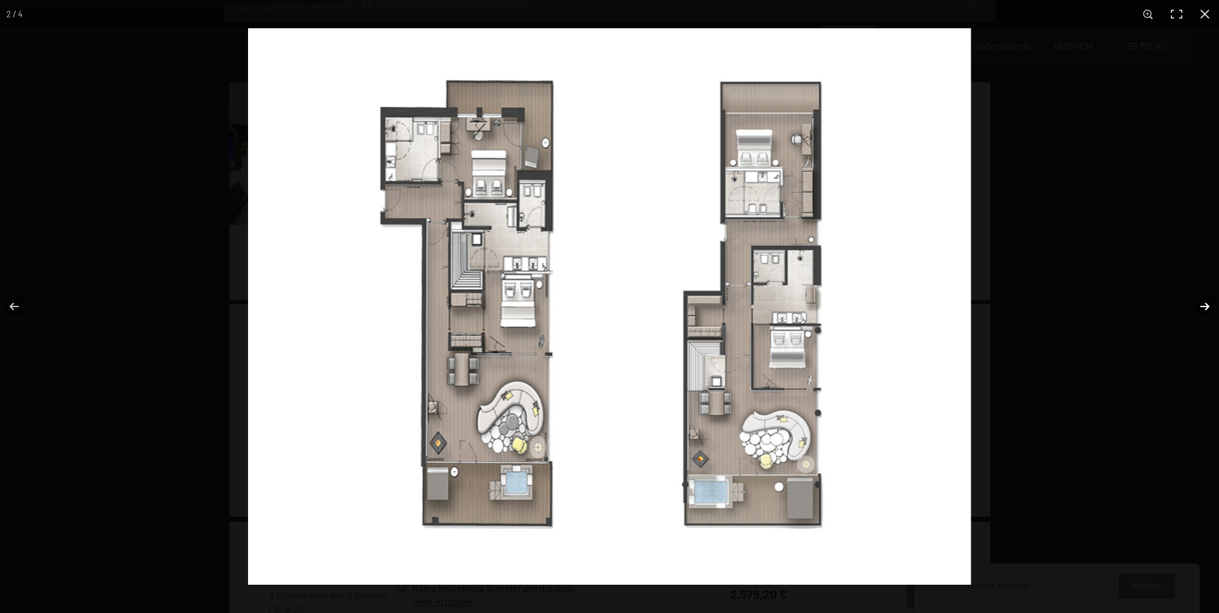
click at [1202, 309] on button "button" at bounding box center [1196, 306] width 45 height 64
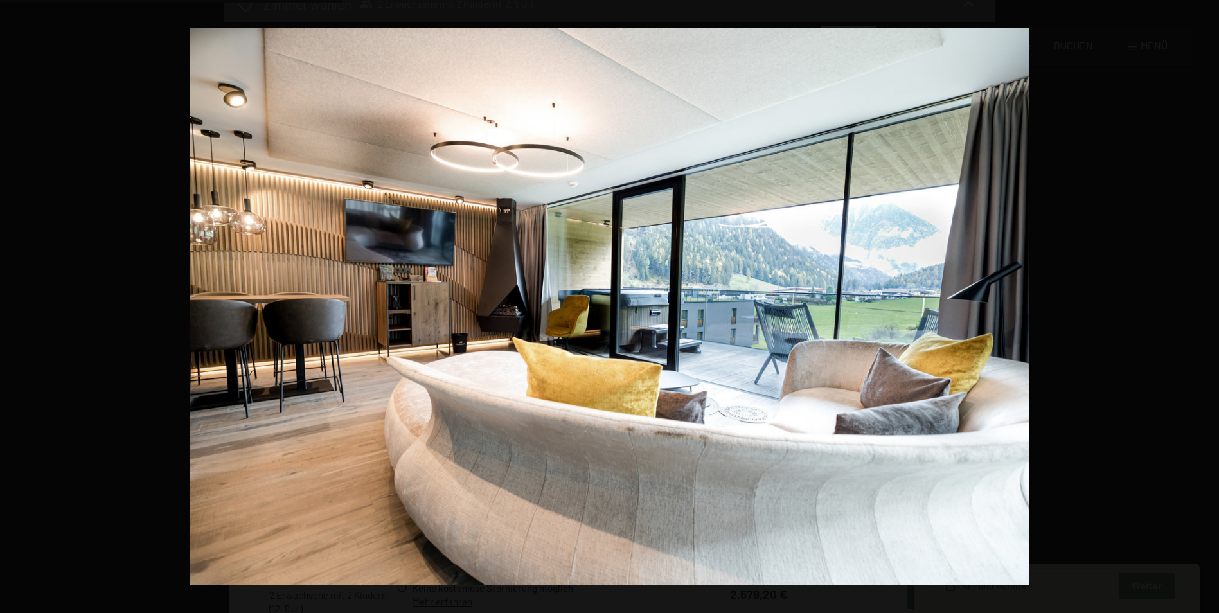
click at [1202, 309] on button "button" at bounding box center [1196, 306] width 45 height 64
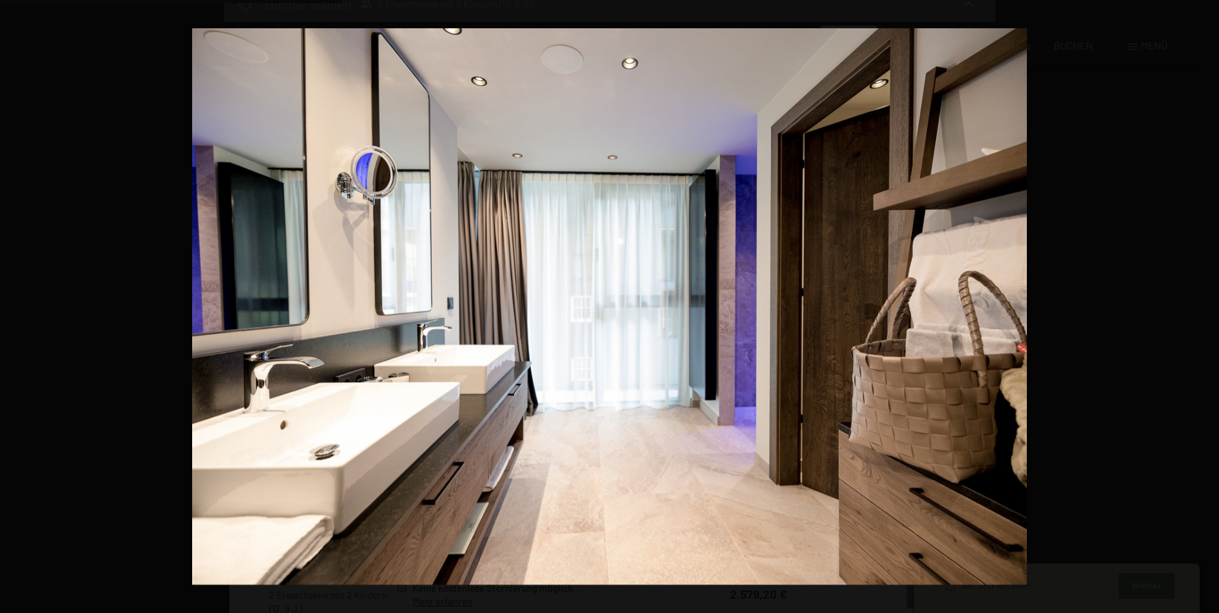
click at [1202, 309] on button "button" at bounding box center [1196, 306] width 45 height 64
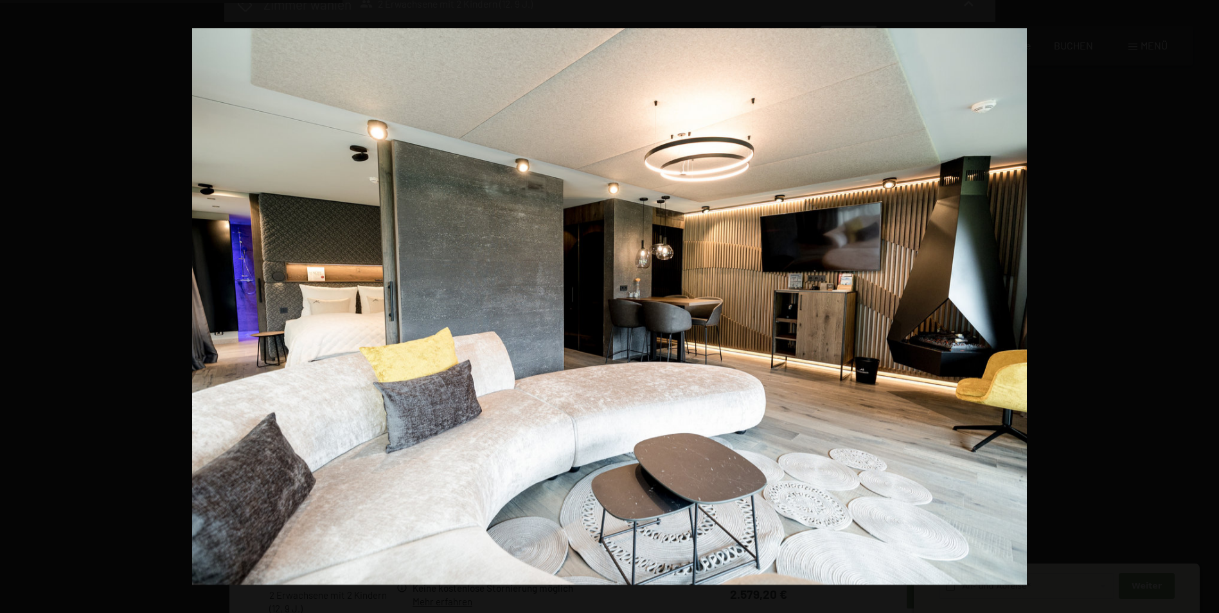
click at [1202, 309] on button "button" at bounding box center [1196, 306] width 45 height 64
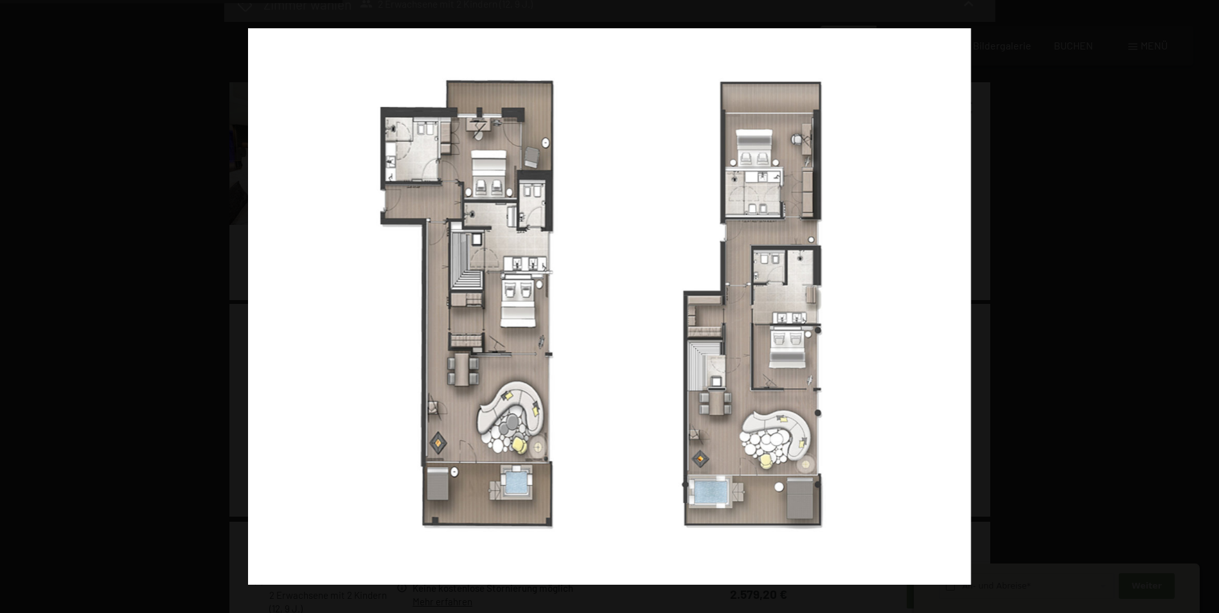
click at [1202, 309] on button "button" at bounding box center [1196, 306] width 45 height 64
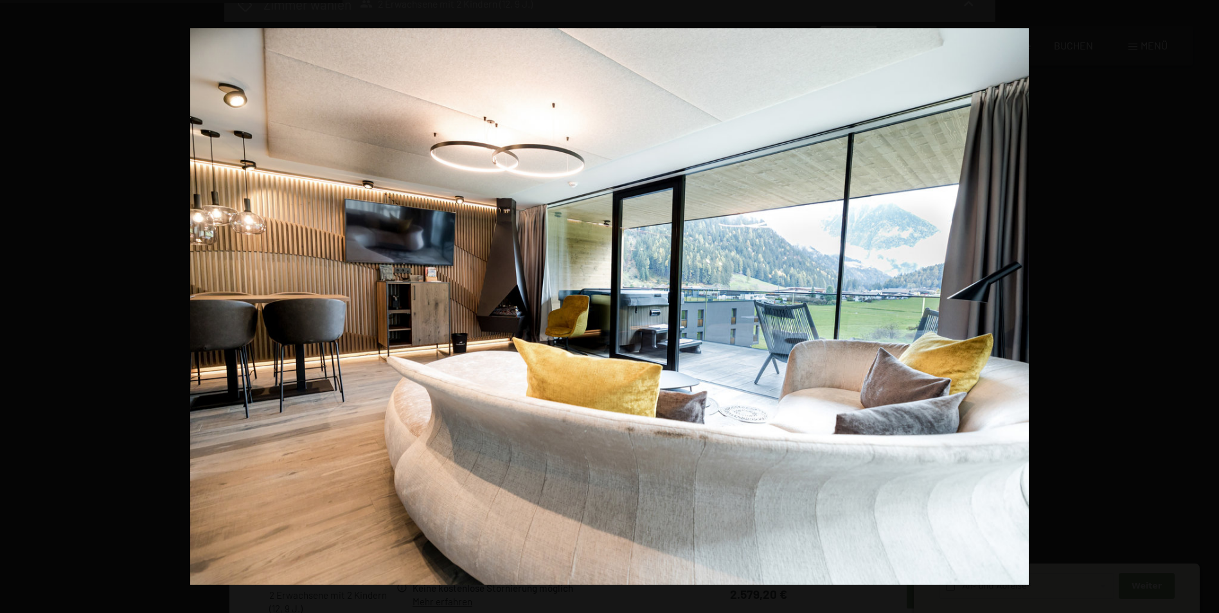
click at [1202, 309] on button "button" at bounding box center [1196, 306] width 45 height 64
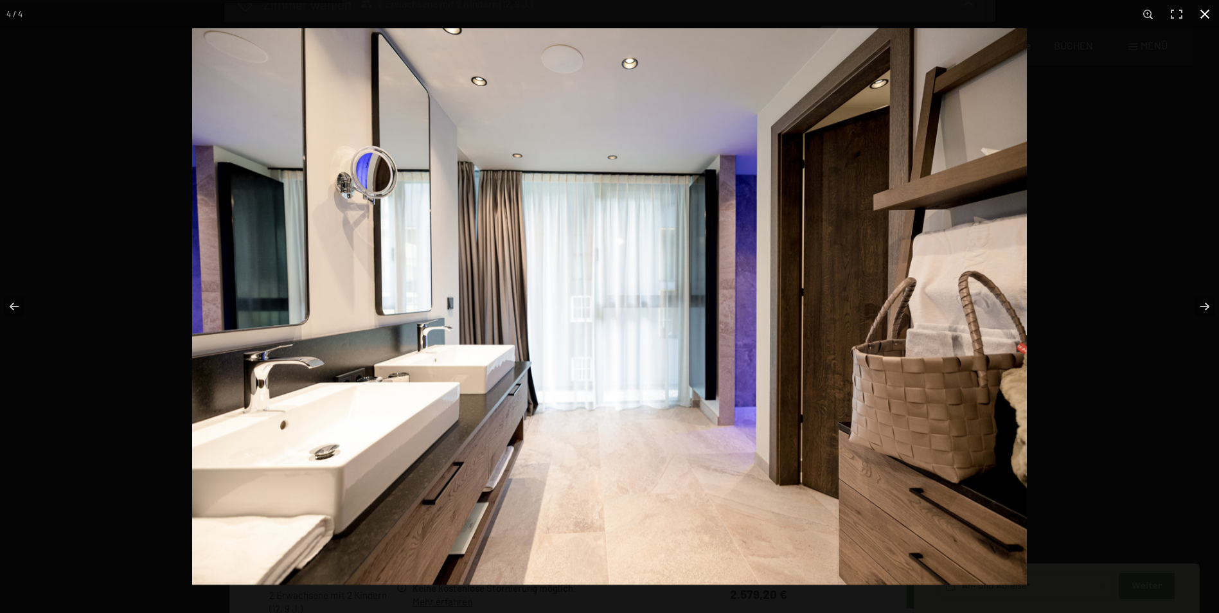
click at [1205, 10] on button "button" at bounding box center [1205, 14] width 28 height 28
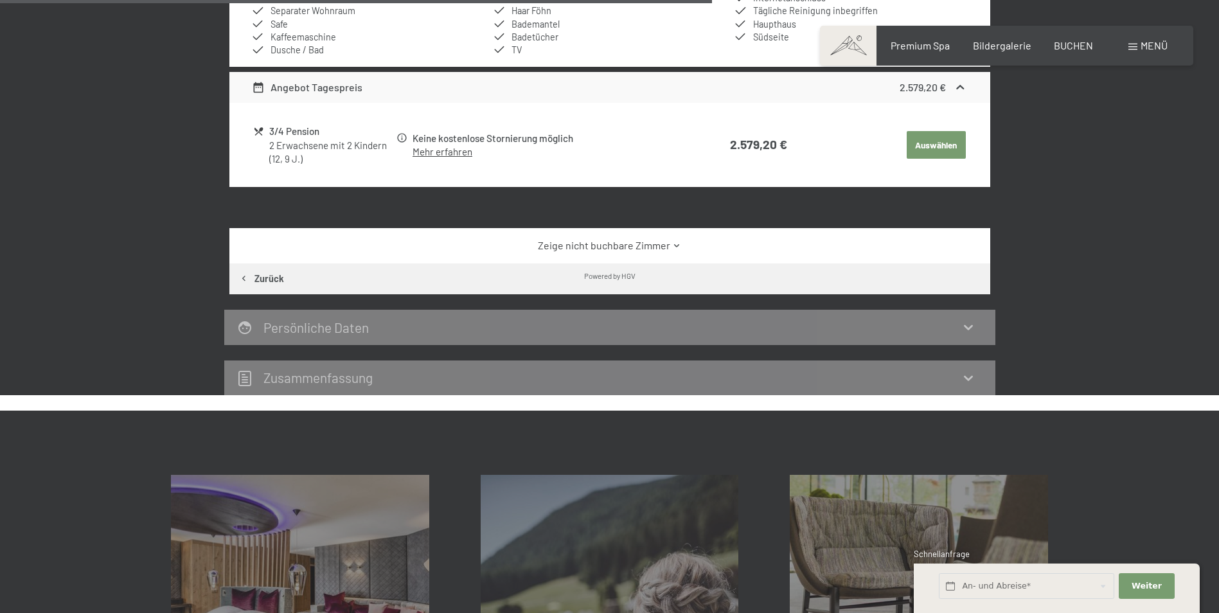
scroll to position [1399, 0]
